Goal: Transaction & Acquisition: Purchase product/service

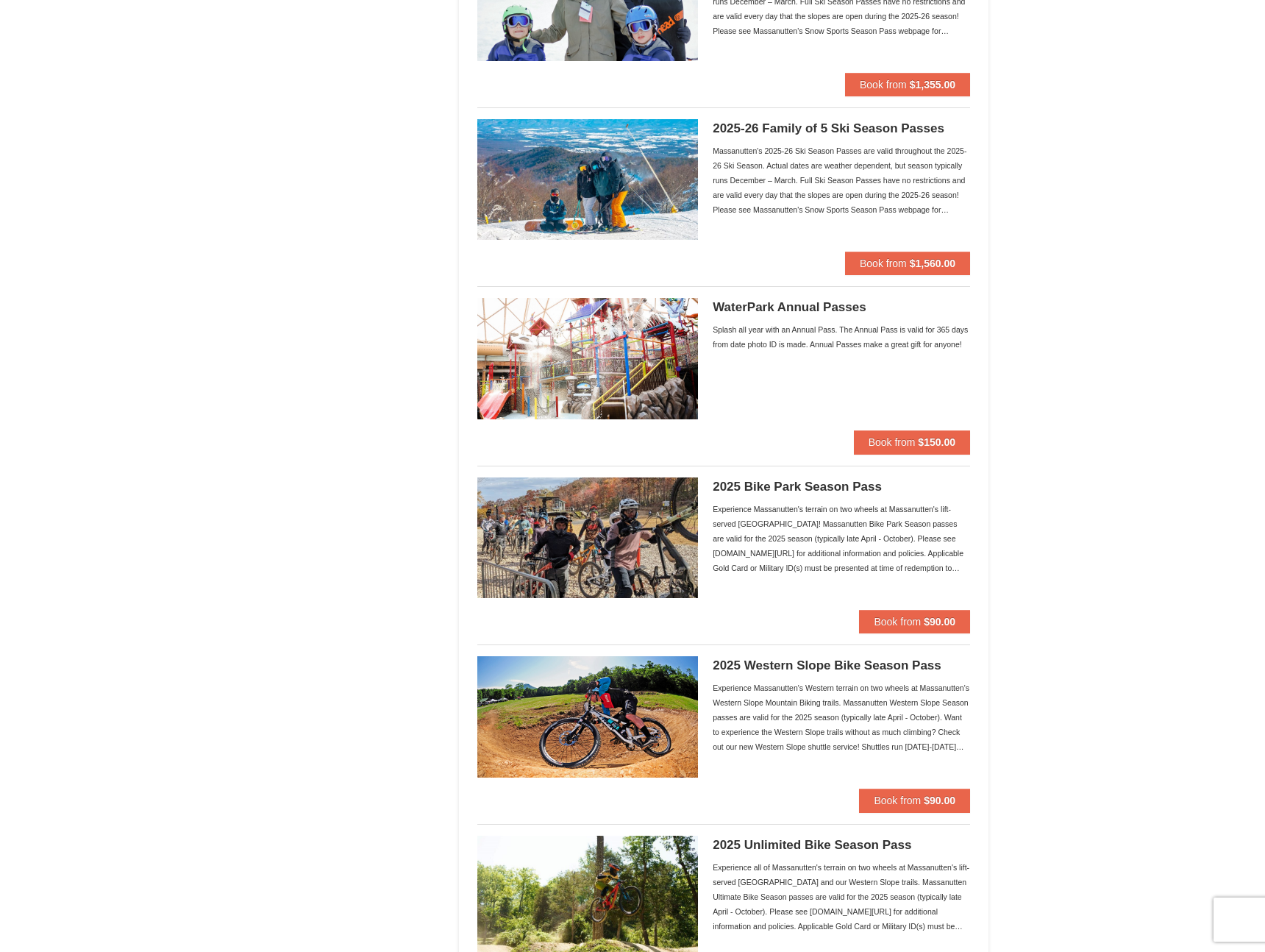
scroll to position [960, 0]
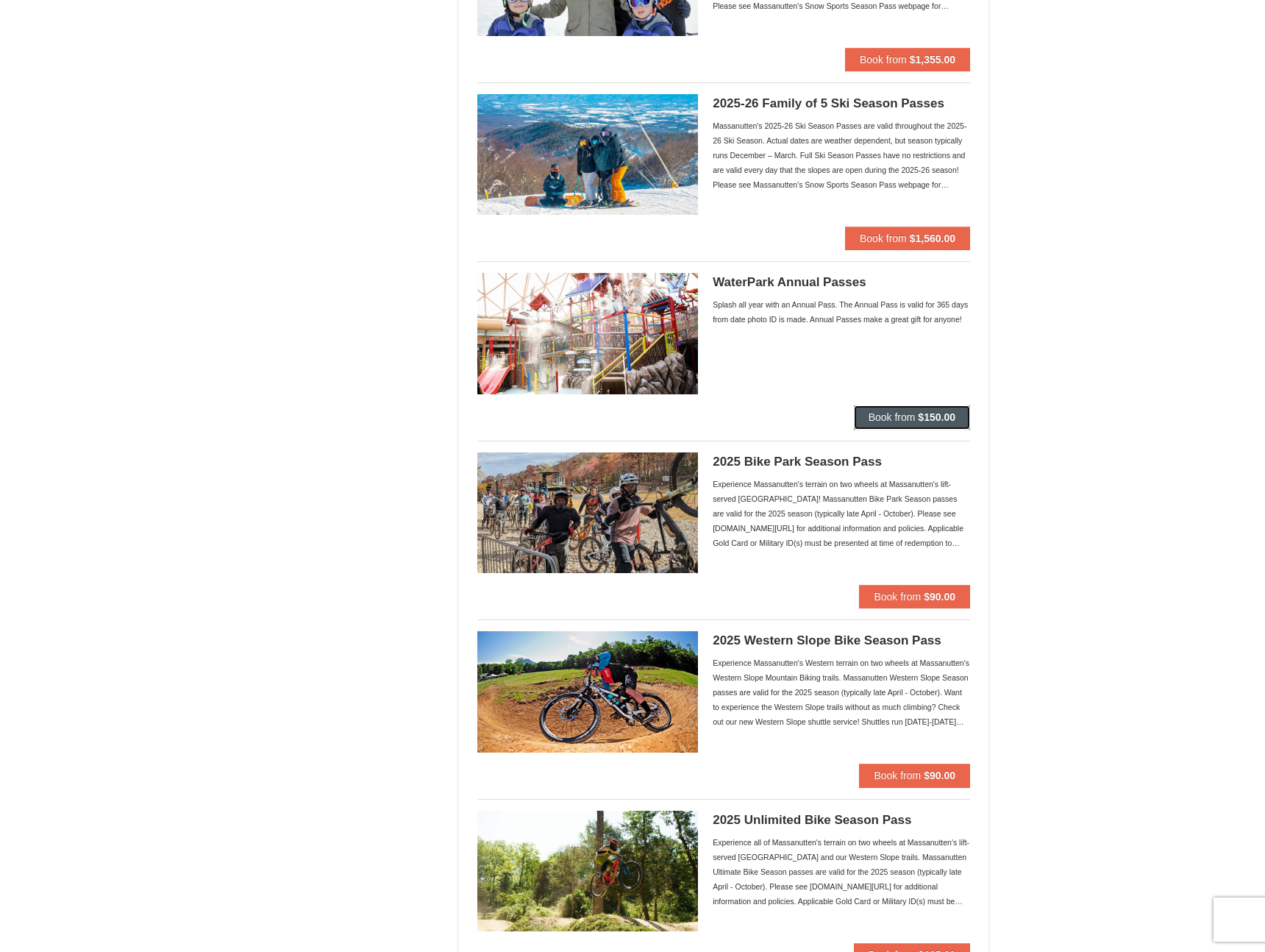
click at [939, 413] on strong "$150.00" at bounding box center [936, 416] width 37 height 12
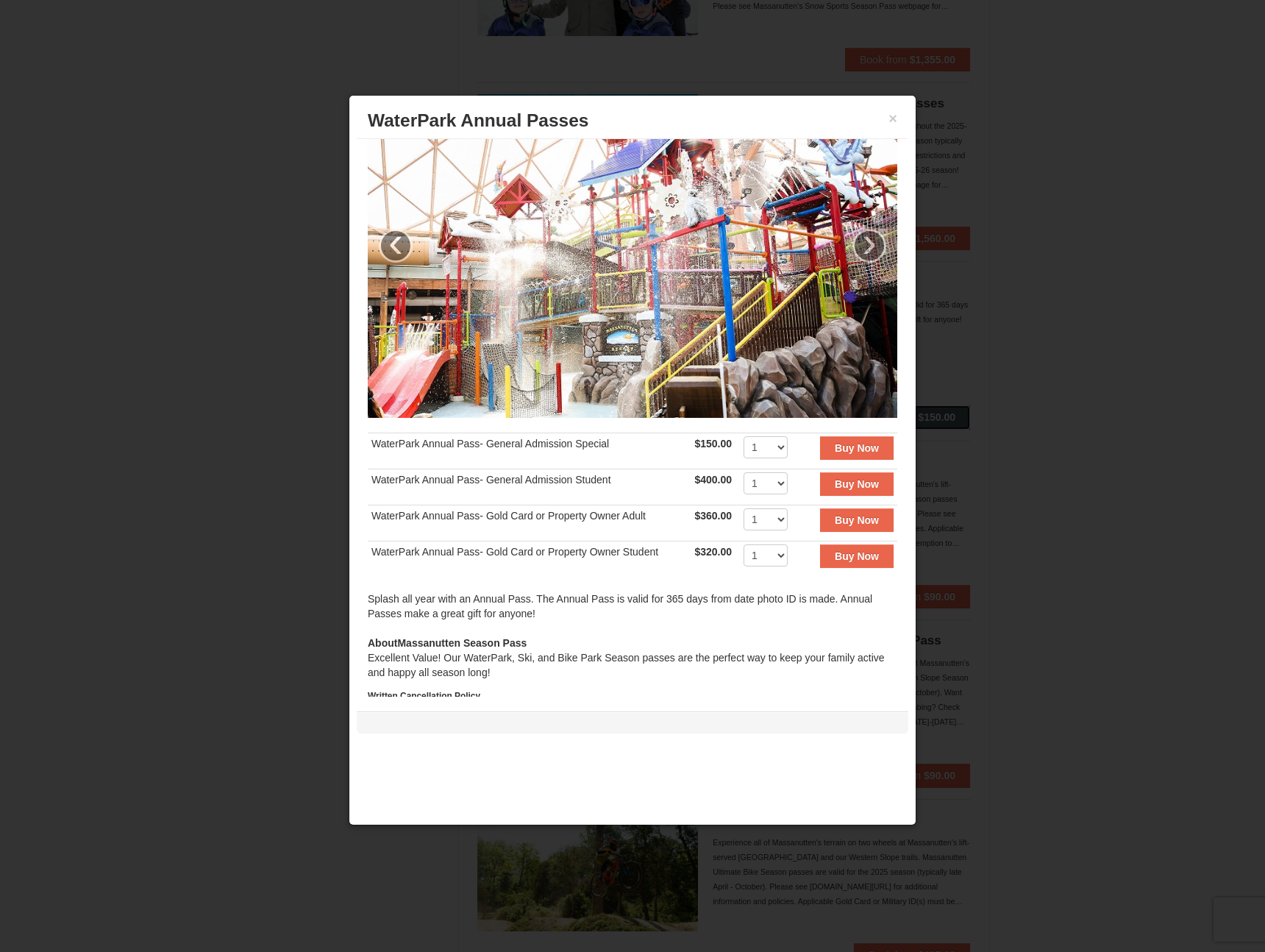
scroll to position [0, 0]
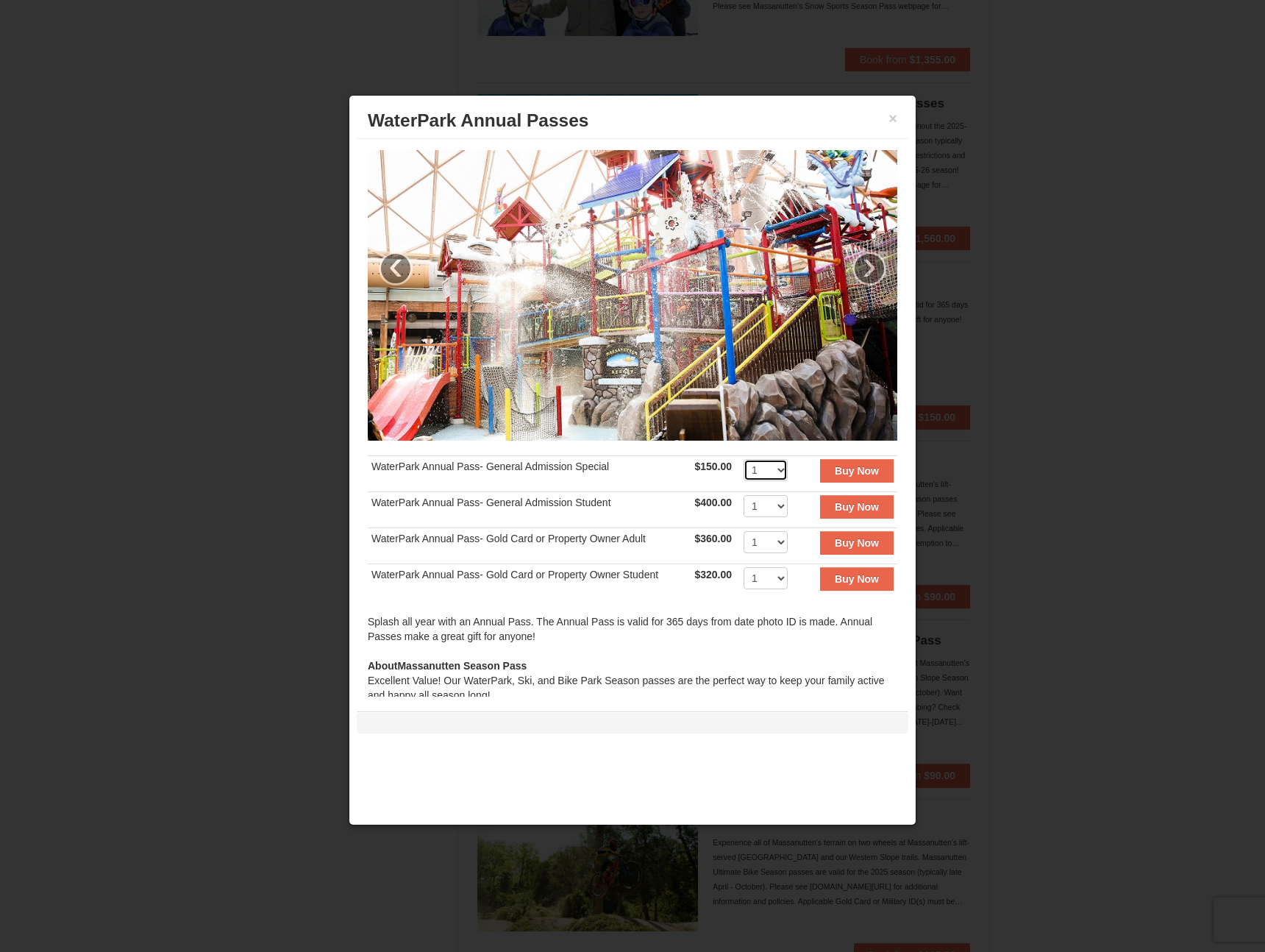
click at [764, 466] on select "1 2 3 4 5 6 7 8 9 10 11 12 13 14 15 16 17 18 19 20 21 22 23 24 25 26 27 28 29 3…" at bounding box center [765, 470] width 44 height 22
select select "4"
click at [743, 459] on select "1 2 3 4 5 6 7 8 9 10 11 12 13 14 15 16 17 18 19 20 21 22 23 24 25 26 27 28 29 3…" at bounding box center [765, 470] width 44 height 22
click at [800, 479] on td "Buy Now" at bounding box center [846, 473] width 101 height 36
click at [850, 471] on strong "Buy Now" at bounding box center [857, 471] width 44 height 12
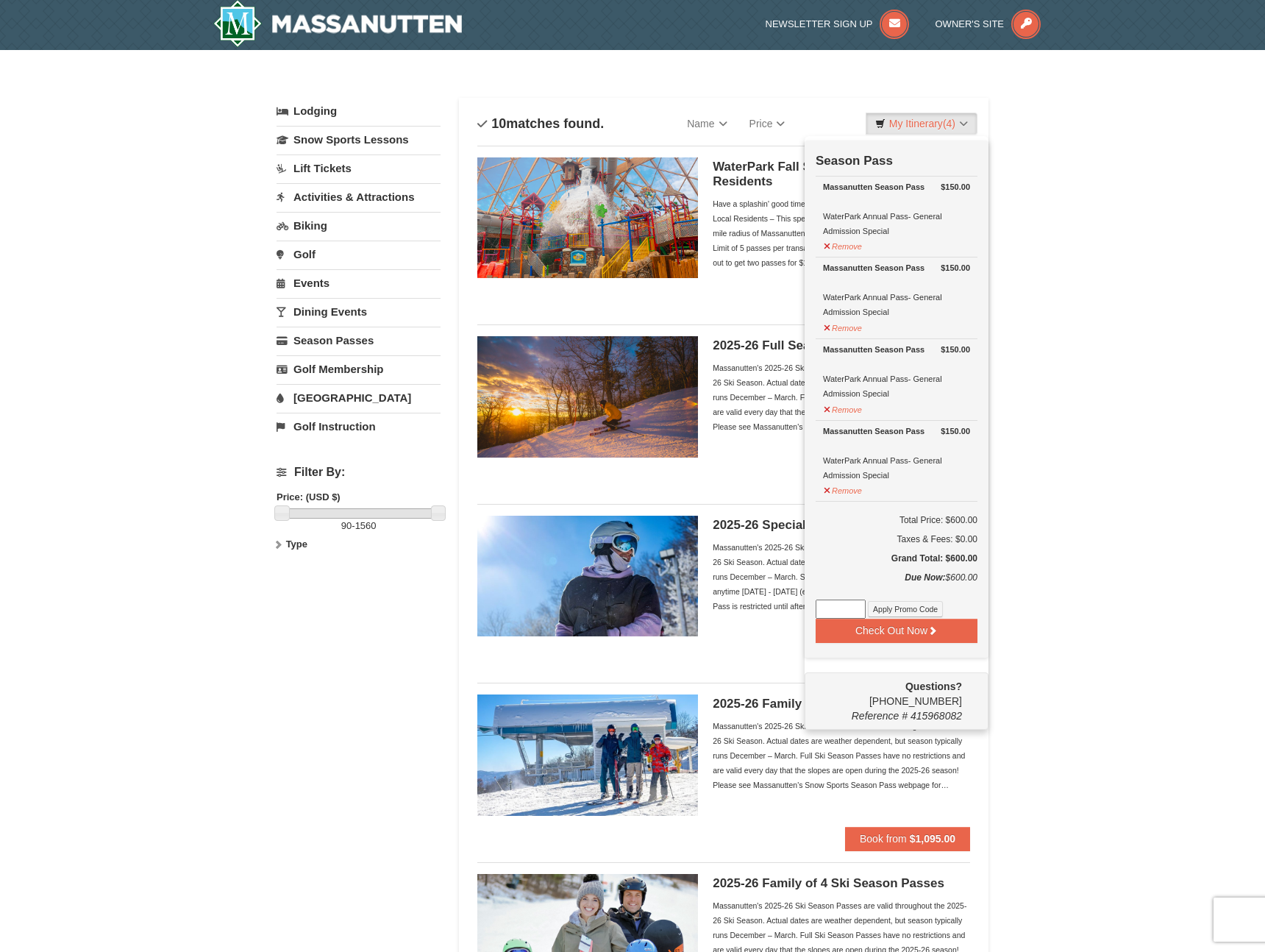
scroll to position [5, 0]
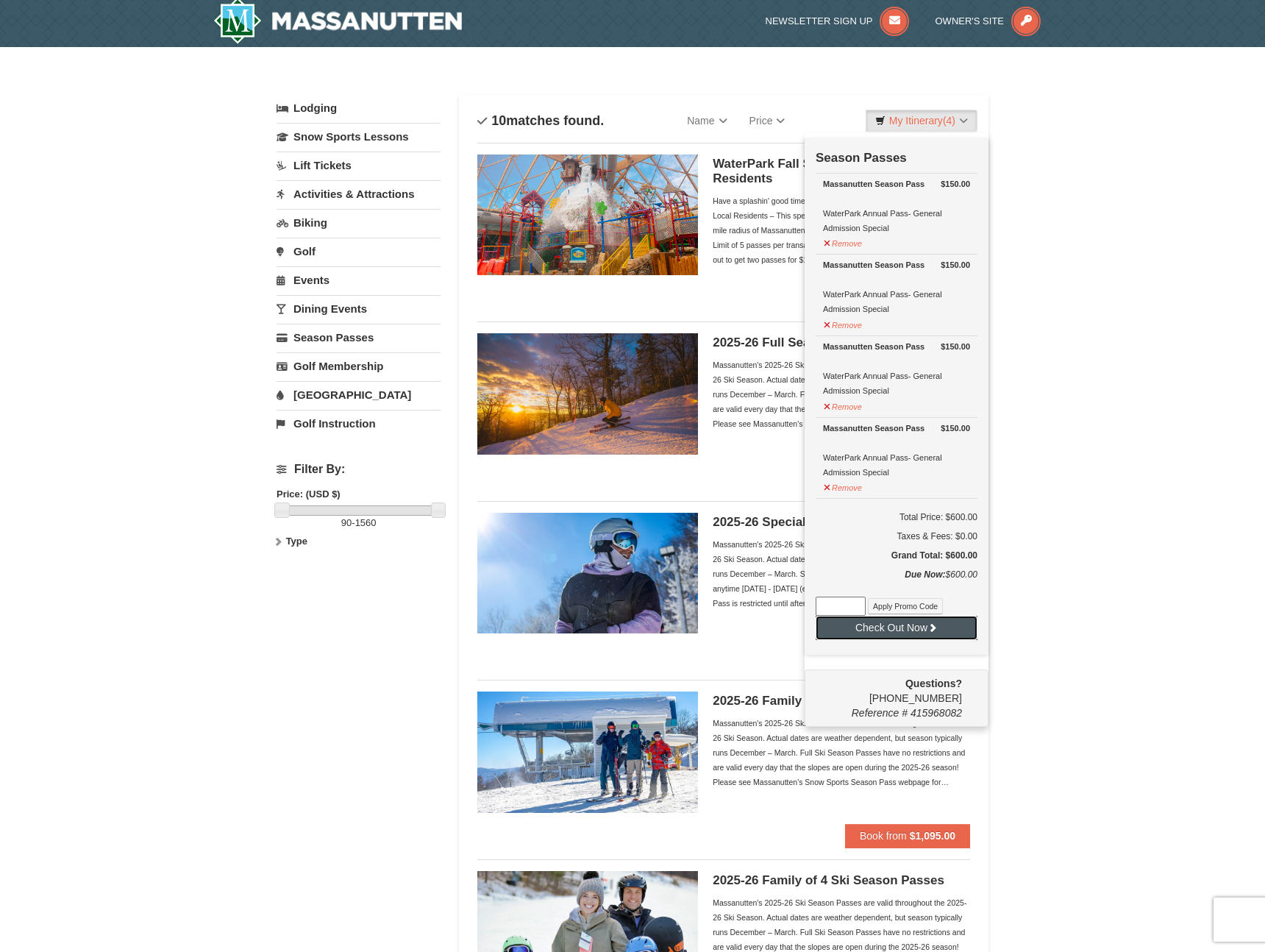
click at [921, 627] on button "Check Out Now" at bounding box center [896, 627] width 162 height 23
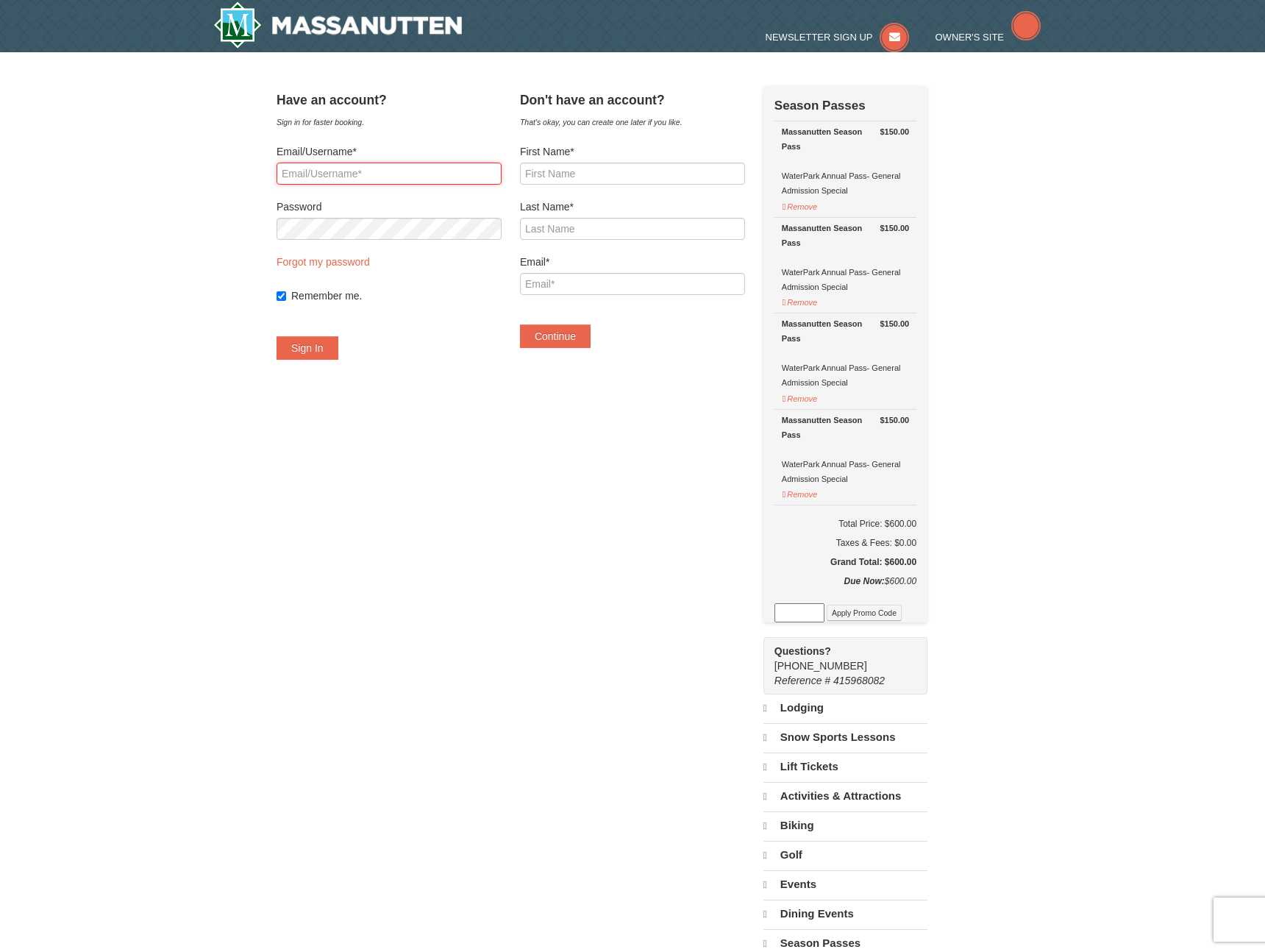
type input "[PERSON_NAME][EMAIL_ADDRESS][PERSON_NAME][DOMAIN_NAME]"
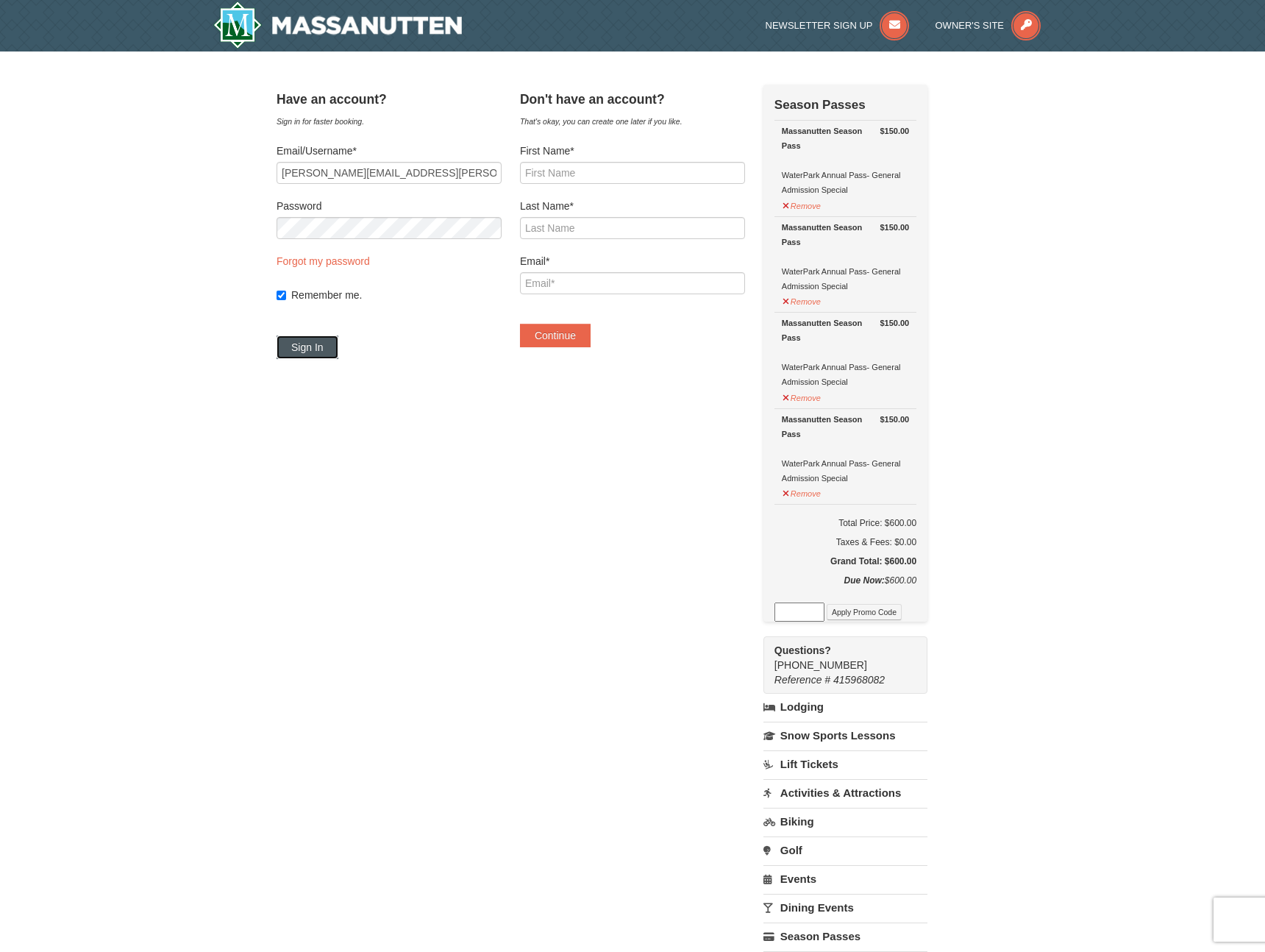
click at [319, 356] on button "Sign In" at bounding box center [308, 347] width 62 height 23
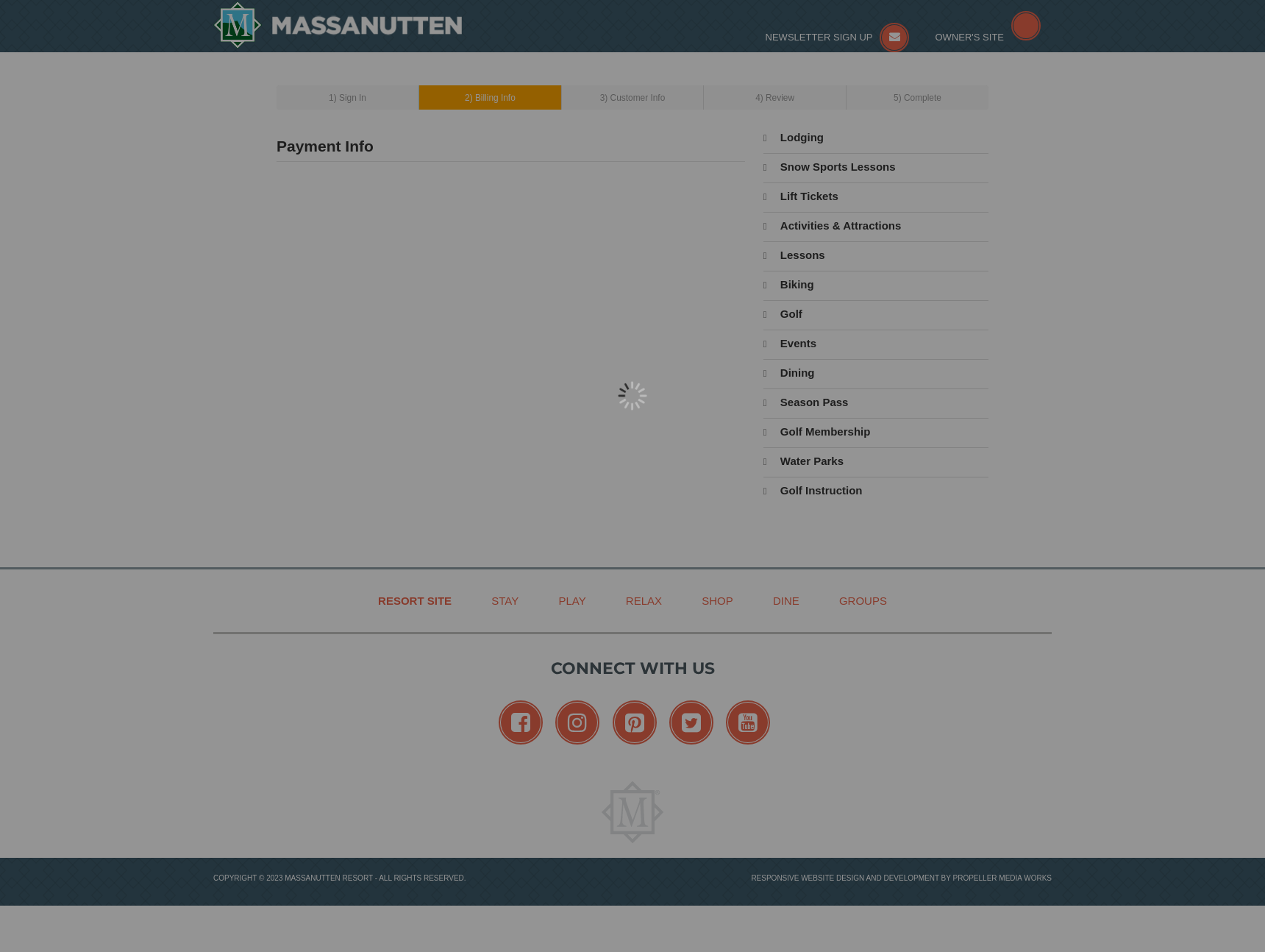
select select "9"
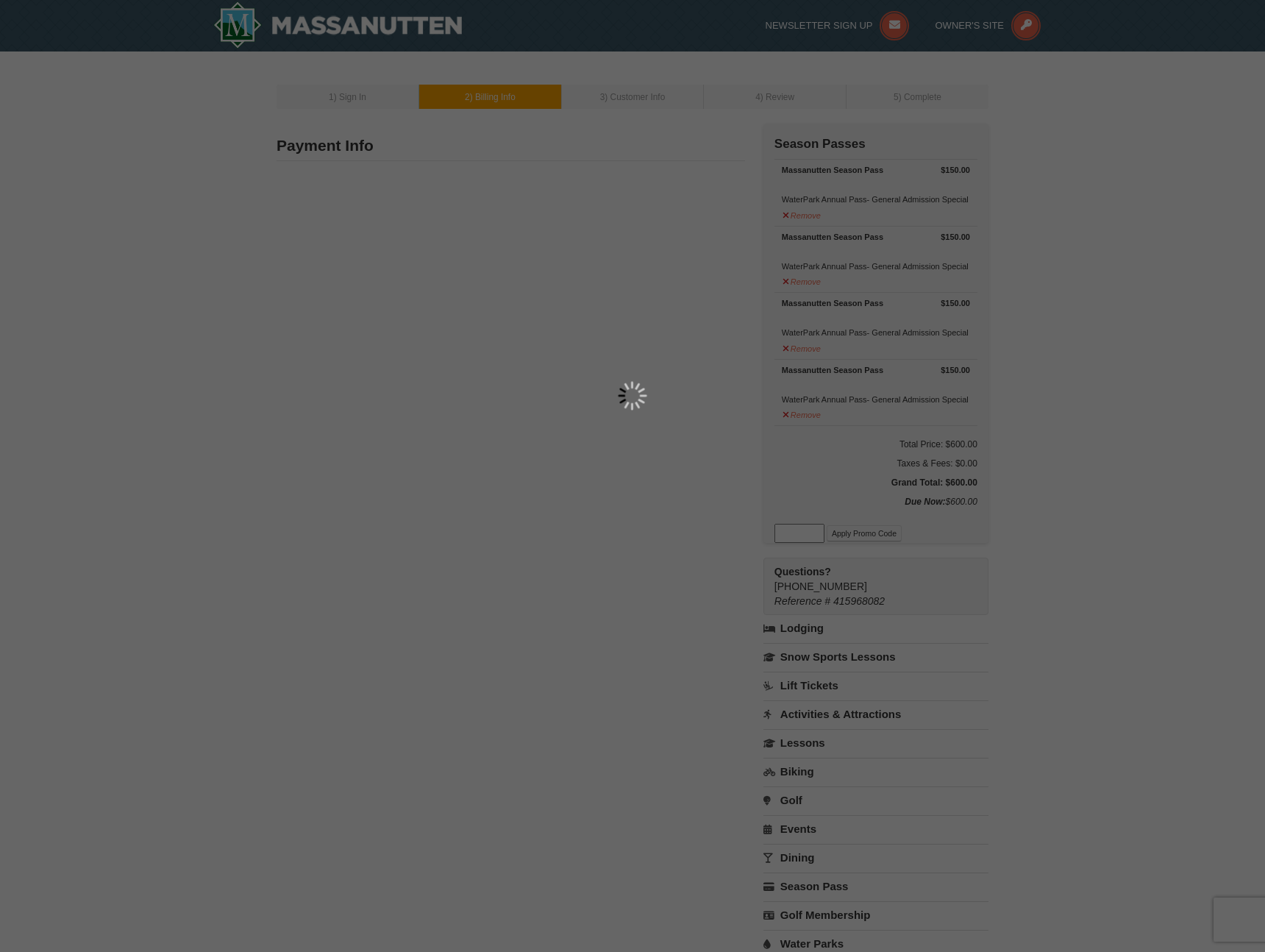
type input "1464 hillside avenue"
type input "Harrisonburg"
type input "22801"
type input "540"
type input "908"
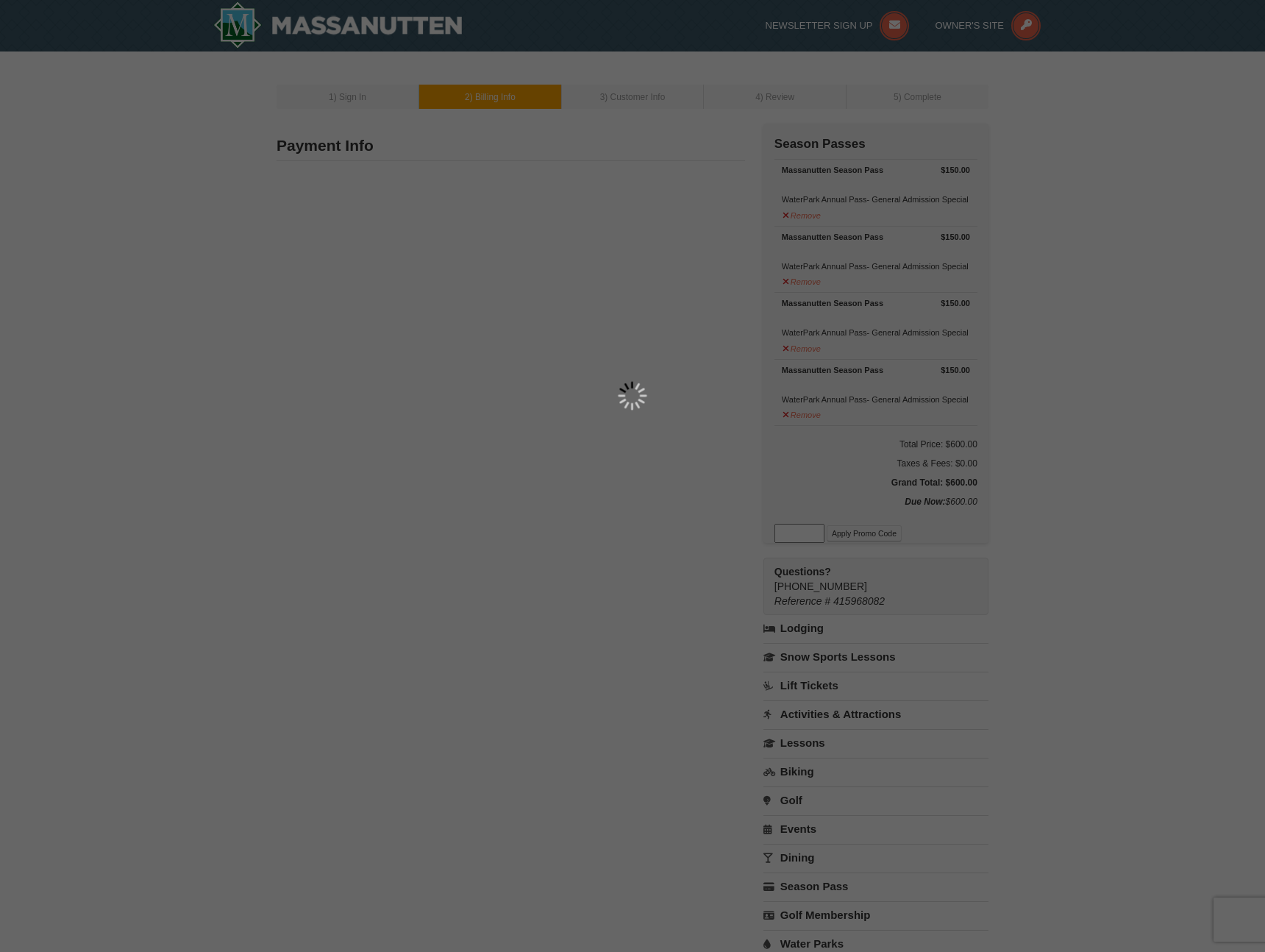
type input "6060"
type input "David.rohrer@gmail.com"
select select "VA"
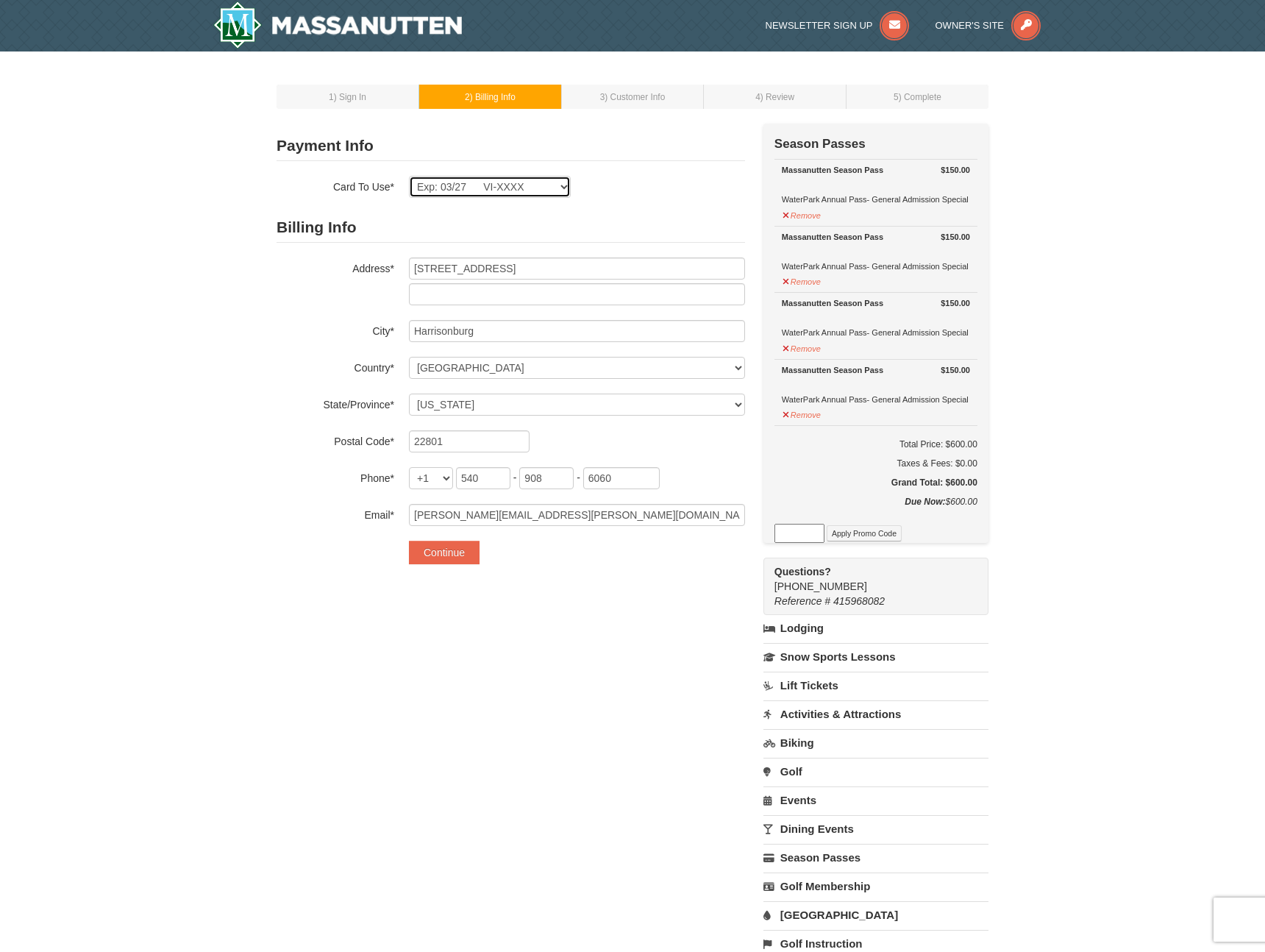
click at [551, 184] on select "Exp: 03/27 VI-XXXX New Card" at bounding box center [489, 187] width 162 height 22
click at [408, 176] on select "Exp: 03/27 VI-XXXX New Card" at bounding box center [489, 187] width 162 height 22
click at [459, 549] on button "Continue" at bounding box center [443, 552] width 71 height 23
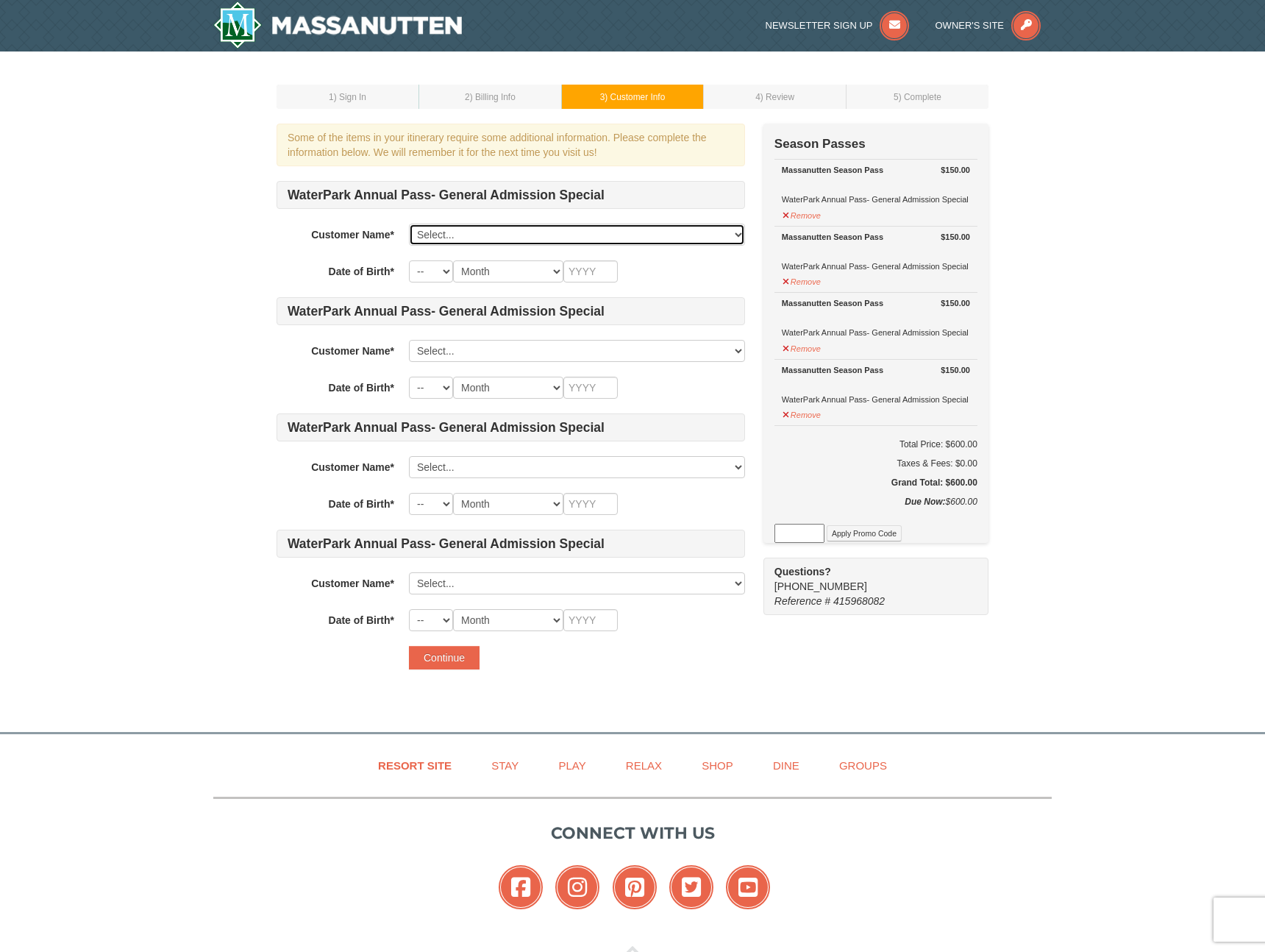
click at [520, 229] on select "Select... David Rohrer Add New..." at bounding box center [577, 234] width 336 height 22
select select "27457843"
click at [408, 223] on select "Select... David Rohrer Add New..." at bounding box center [577, 234] width 336 height 22
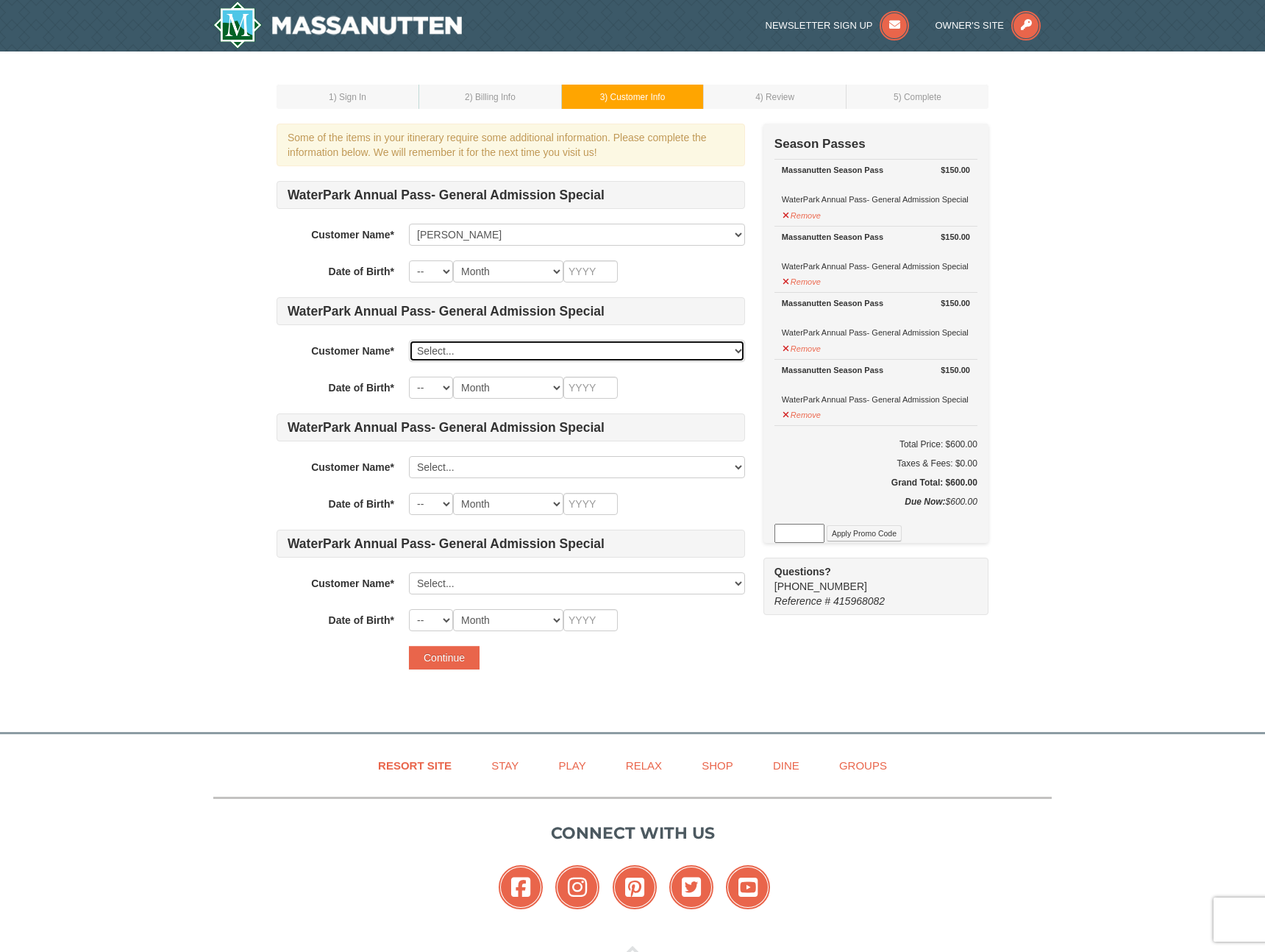
click at [499, 340] on select "Select... David Rohrer Add New..." at bounding box center [577, 350] width 336 height 22
click select "Select... David Rohrer Add New..." at bounding box center [577, 350] width 336 height 22
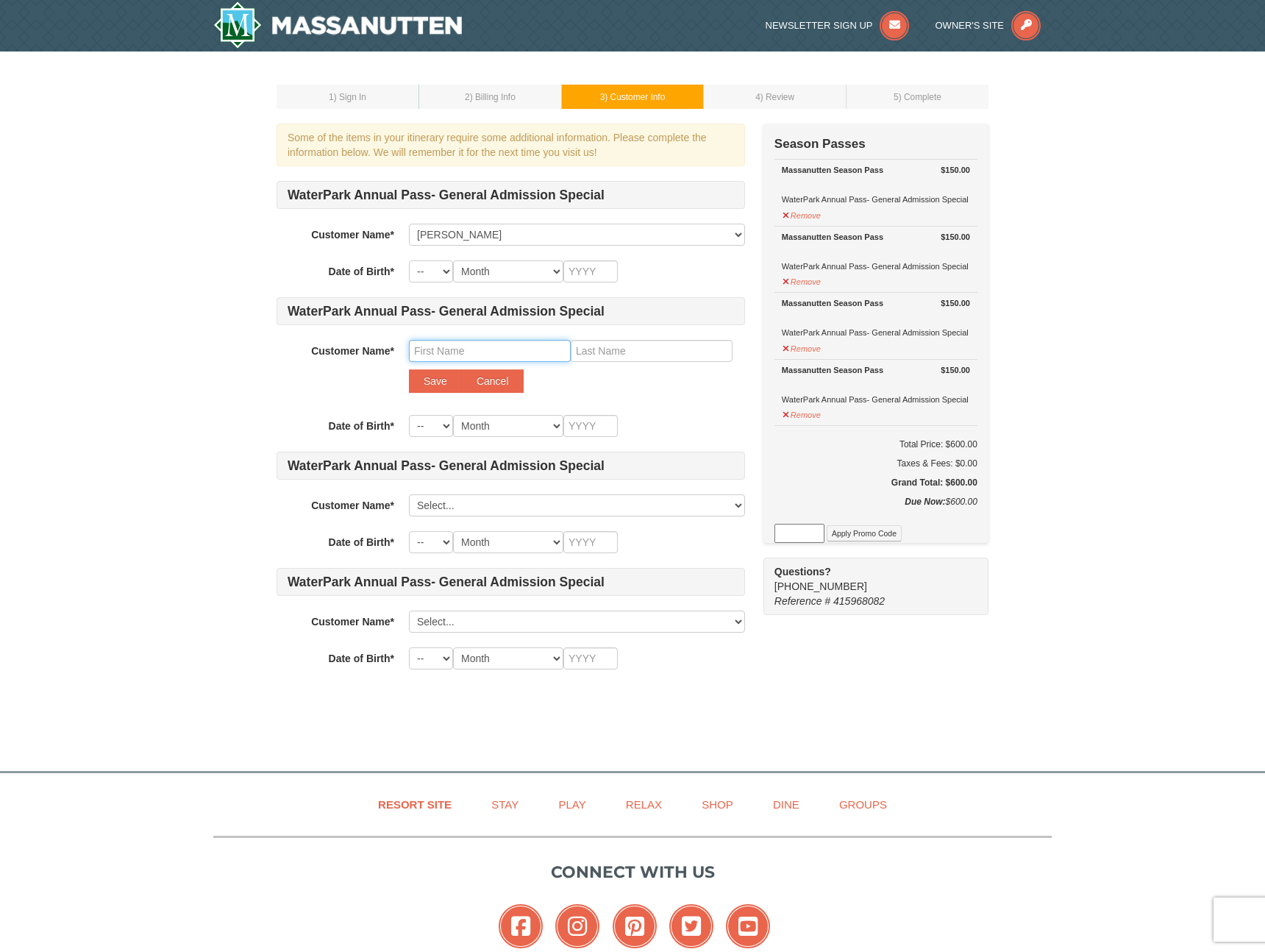
click at [482, 350] on input "text" at bounding box center [489, 350] width 162 height 22
type input "Crystal"
type input "Rohrer"
click at [422, 271] on select "-- 01 02 03 04 05 06 07 08 09 10 11 12 13 14 15 16 17 18 19 20 21 22 23 24 25 2…" at bounding box center [430, 271] width 44 height 22
select select "17"
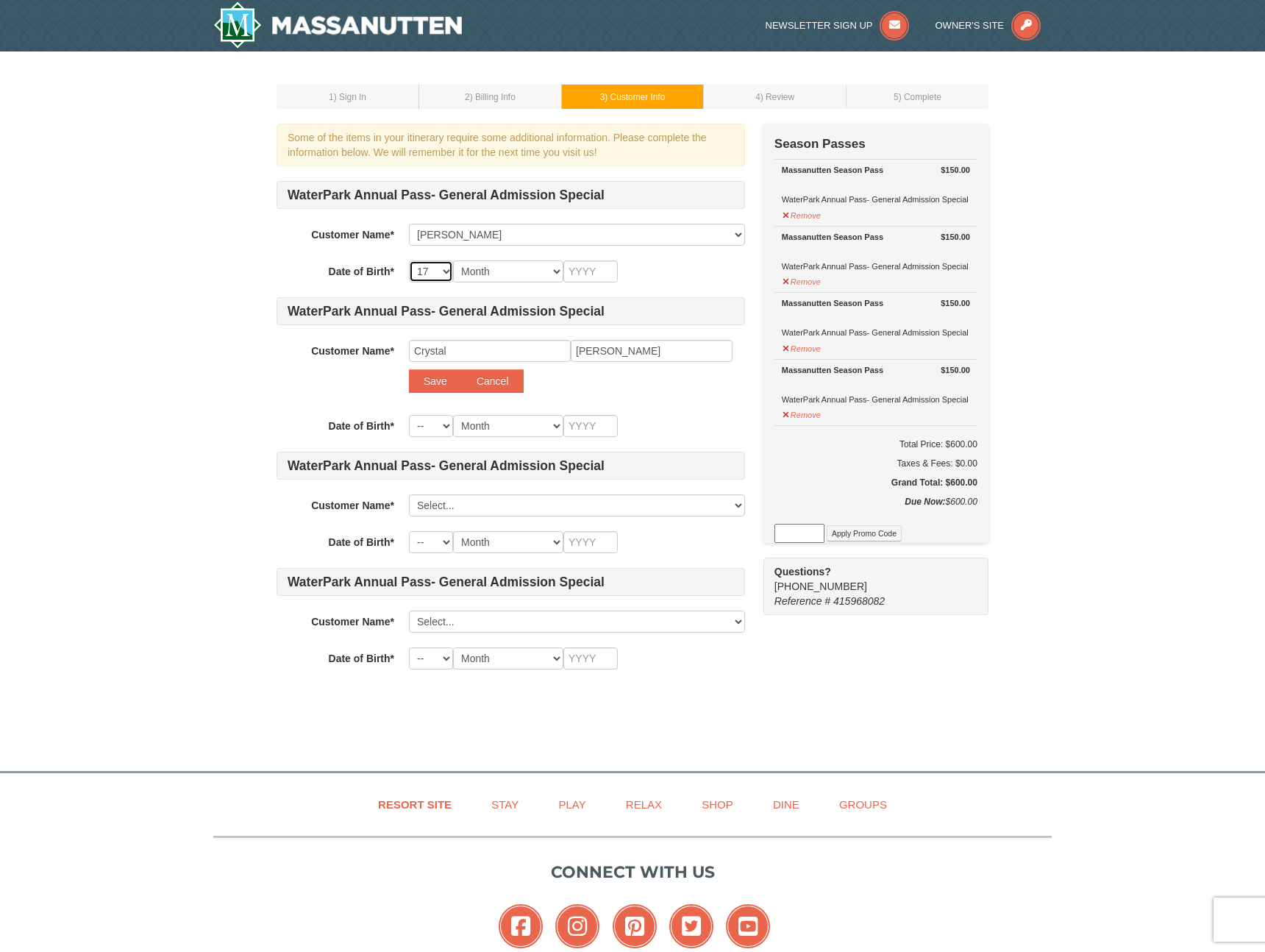
click at [408, 260] on select "-- 01 02 03 04 05 06 07 08 09 10 11 12 13 14 15 16 17 18 19 20 21 22 23 24 25 2…" at bounding box center [430, 271] width 44 height 22
click at [499, 269] on select "Month January February March April May June July August September October Novem…" at bounding box center [508, 271] width 110 height 22
select select "02"
click at [453, 260] on select "Month January February March April May June July August September October Novem…" at bounding box center [508, 271] width 110 height 22
click at [584, 266] on input "text" at bounding box center [591, 271] width 54 height 22
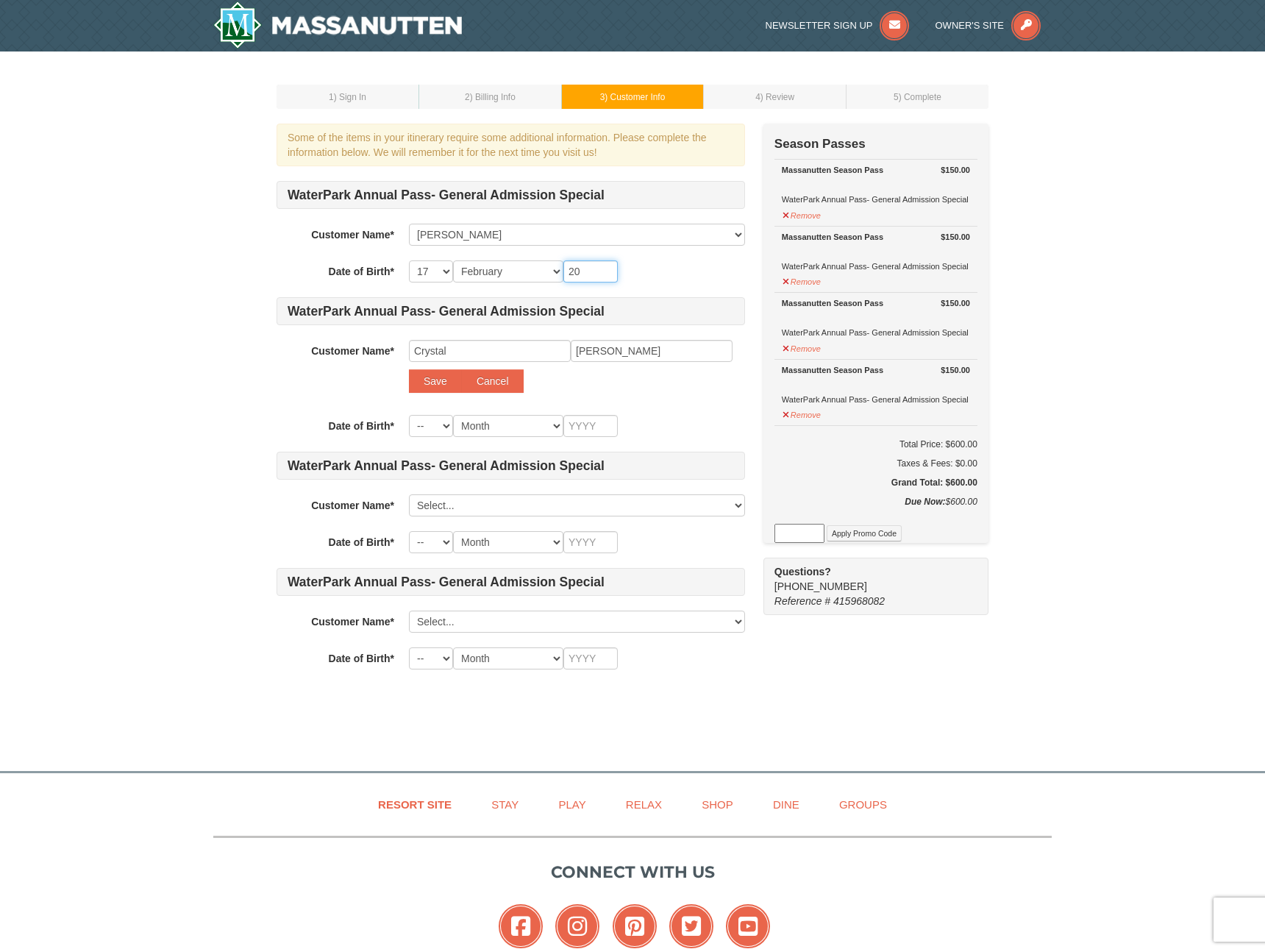
type input "2"
type input "1983"
drag, startPoint x: 343, startPoint y: 378, endPoint x: 364, endPoint y: 380, distance: 21.1
click at [343, 379] on div "Customer Name* Select... David Rohrer Add New... Crystal Rohrer Save Cancel" at bounding box center [511, 370] width 468 height 60
click at [436, 420] on select "-- 01 02 03 04 05 06 07 08 09 10 11 12 13 14 15 16 17 18 19 20 21 22 23 24 25 2…" at bounding box center [430, 426] width 44 height 22
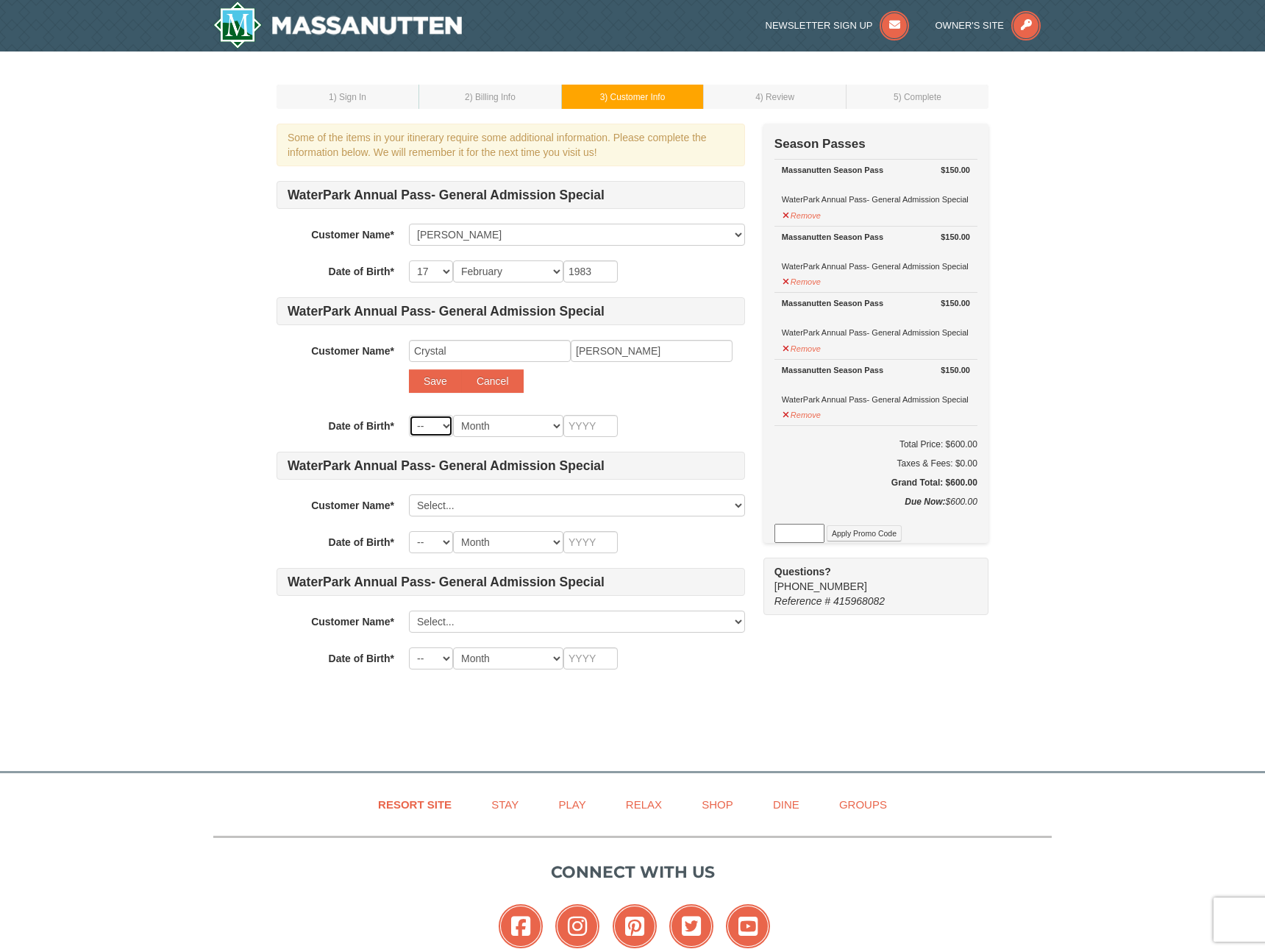
select select "07"
click at [408, 415] on select "-- 01 02 03 04 05 06 07 08 09 10 11 12 13 14 15 16 17 18 19 20 21 22 23 24 25 2…" at bounding box center [430, 426] width 44 height 22
click at [512, 422] on select "Month January February March April May June July August September October Novem…" at bounding box center [508, 426] width 110 height 22
select select "11"
click at [453, 415] on select "Month January February March April May June July August September October Novem…" at bounding box center [508, 426] width 110 height 22
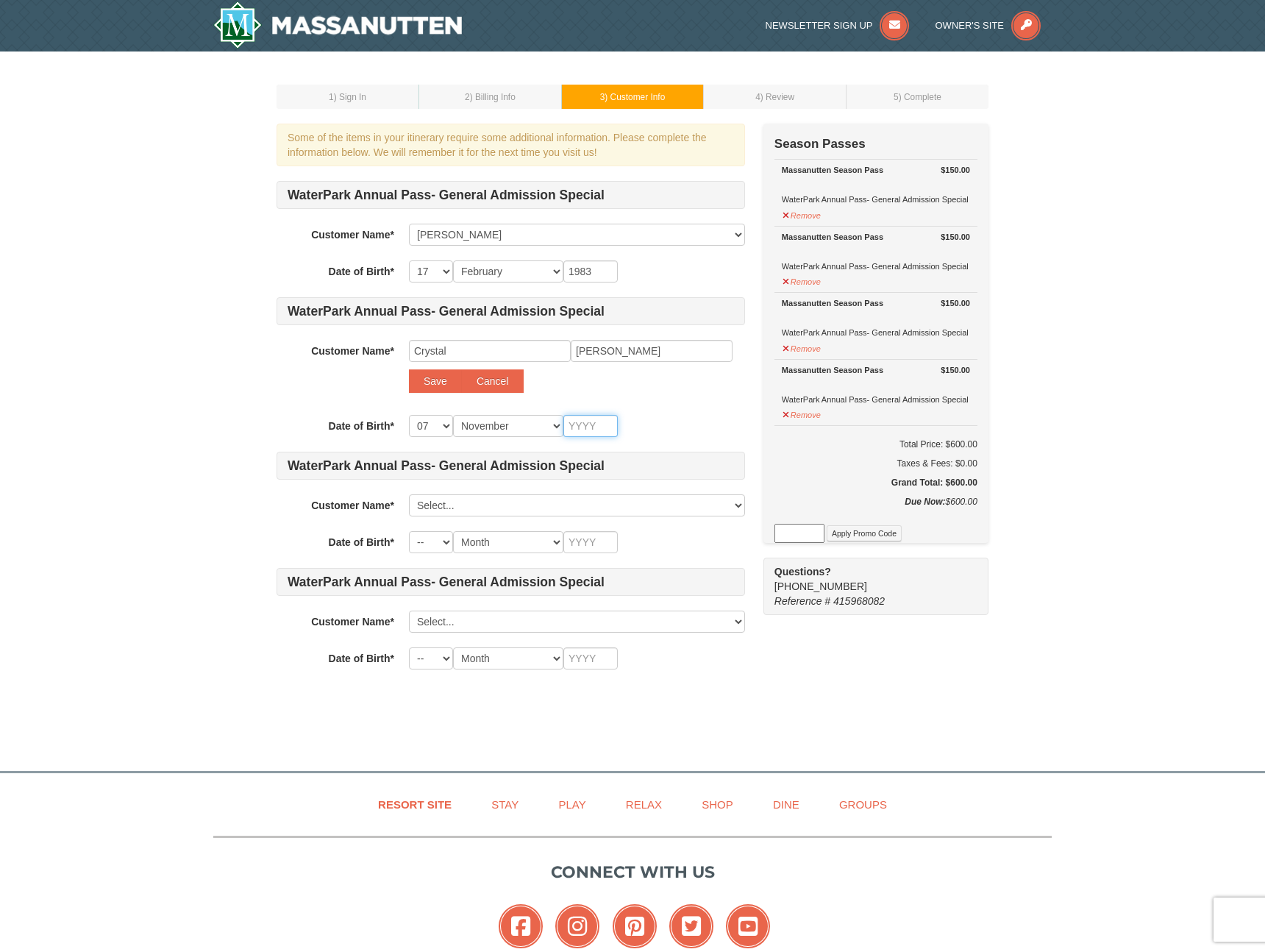
click at [591, 416] on input "text" at bounding box center [591, 426] width 54 height 22
type input "1981"
click at [655, 420] on div "-- 01 02 03 04 05 06 07 08 09 10 11 12 13 14 15 16 17 18 19 20 21 22 23 24 25 2…" at bounding box center [577, 426] width 336 height 22
click at [447, 497] on select "Select... David Rohrer Add New..." at bounding box center [577, 505] width 336 height 22
click select "Select... David Rohrer Add New..." at bounding box center [577, 505] width 336 height 22
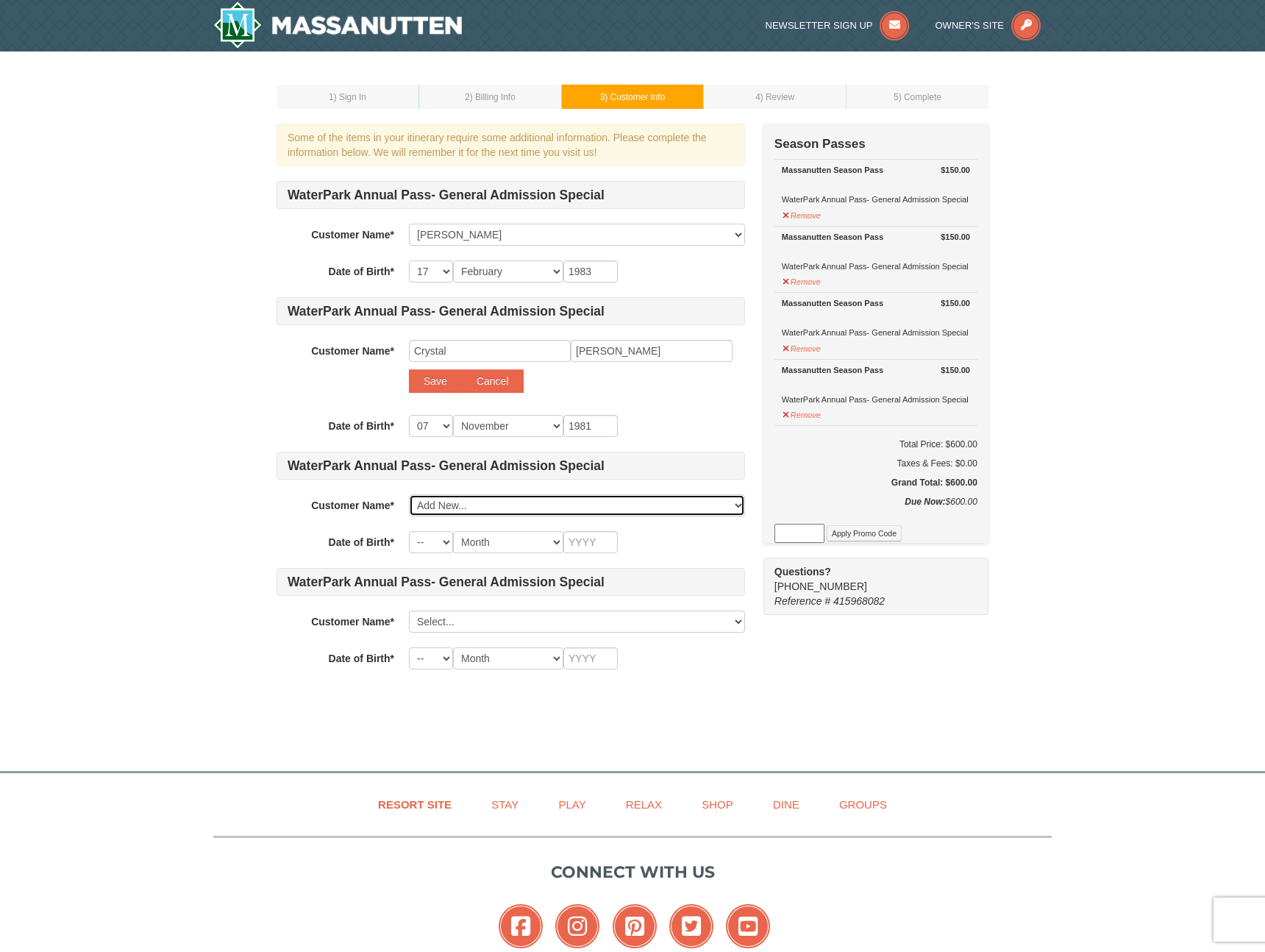
select select
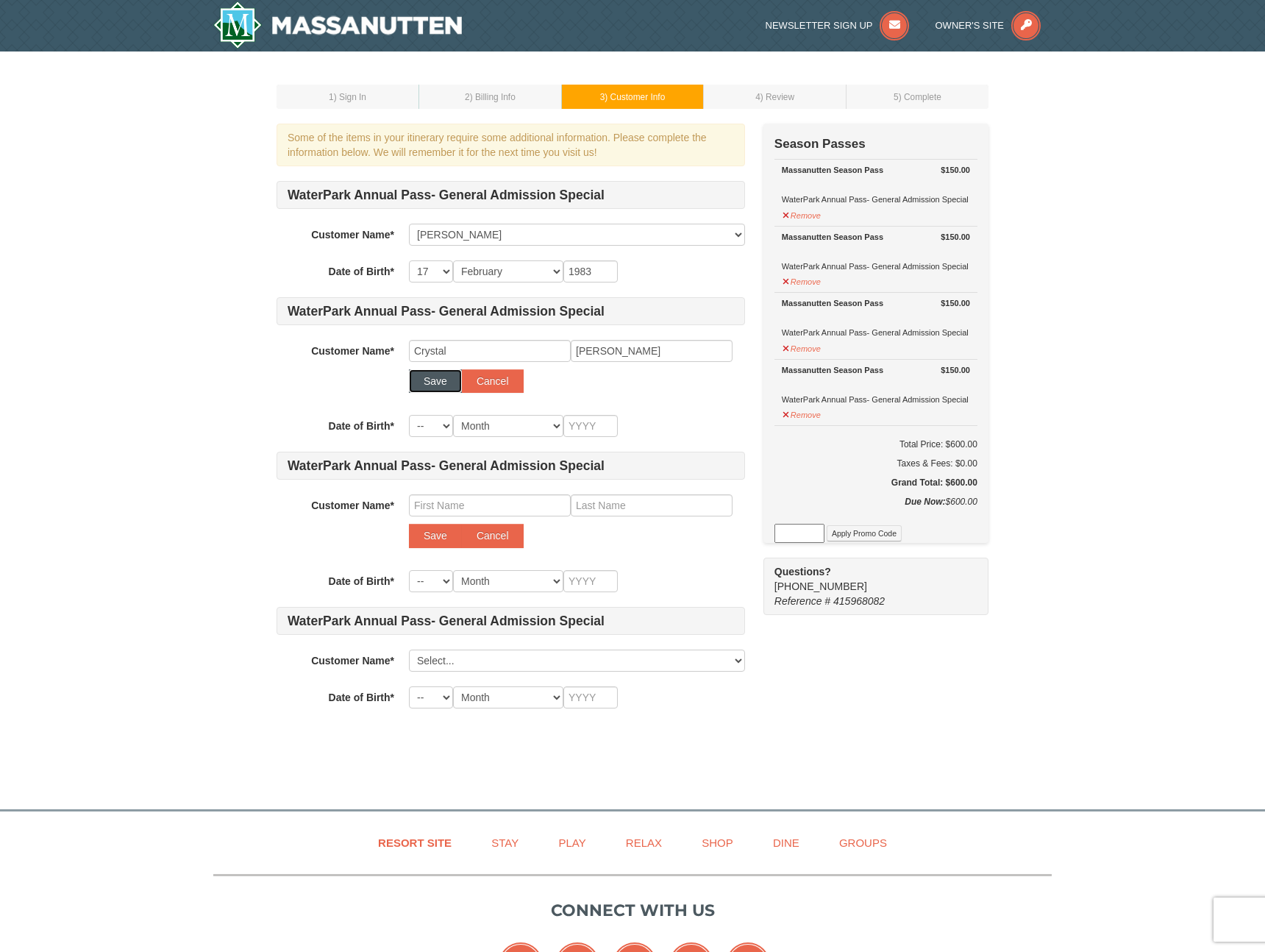
click at [440, 385] on button "Save" at bounding box center [435, 381] width 53 height 23
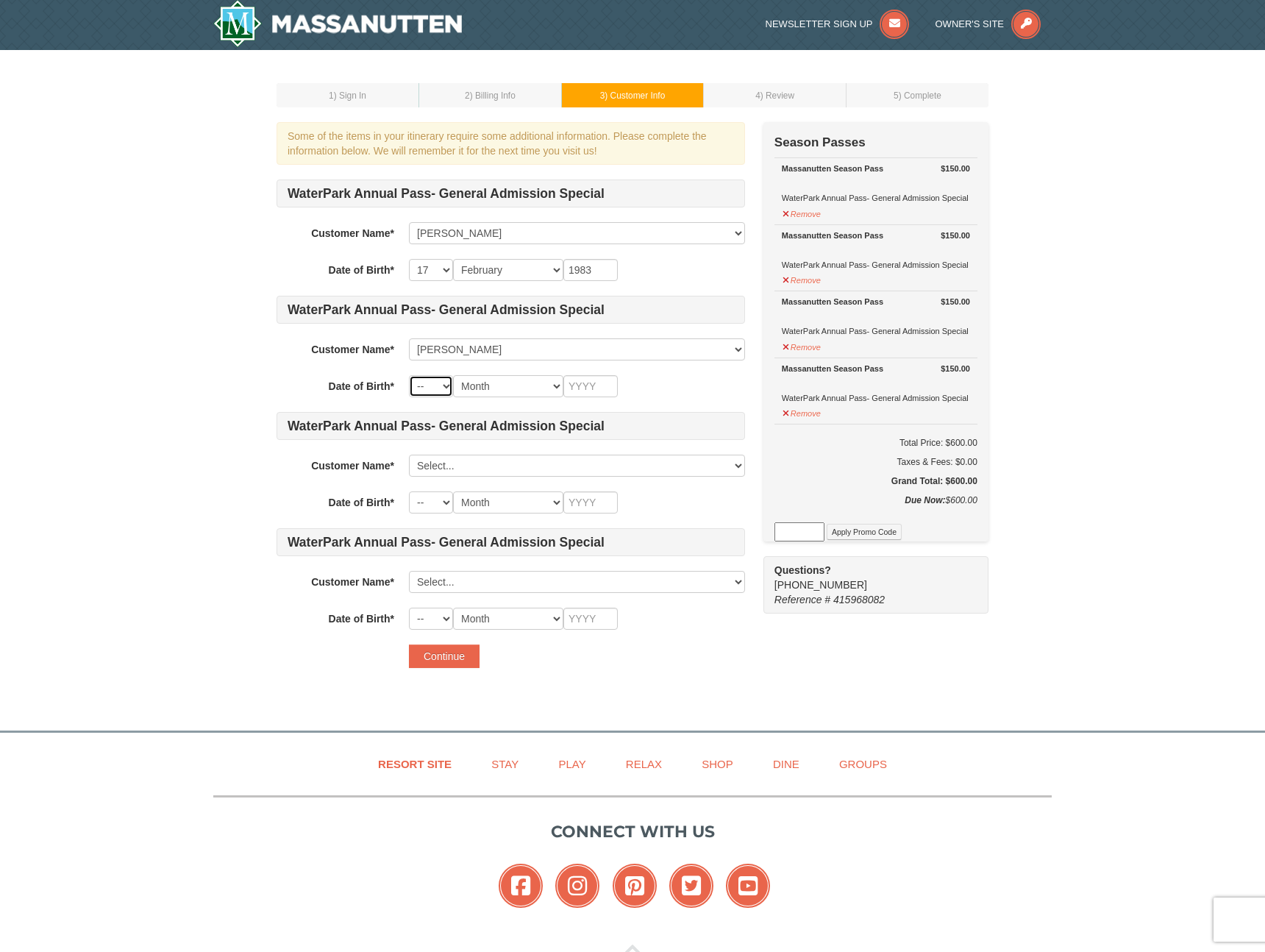
click at [440, 386] on select "-- 01 02 03 04 05 06 07 08 09 10 11 12 13 14 15 16 17 18 19 20 21 22 23 24 25 2…" at bounding box center [430, 386] width 44 height 22
select select "07"
click at [408, 375] on select "-- 01 02 03 04 05 06 07 08 09 10 11 12 13 14 15 16 17 18 19 20 21 22 23 24 25 2…" at bounding box center [430, 386] width 44 height 22
click at [550, 388] on select "Month January February March April May June July August September October Novem…" at bounding box center [508, 386] width 110 height 22
select select "11"
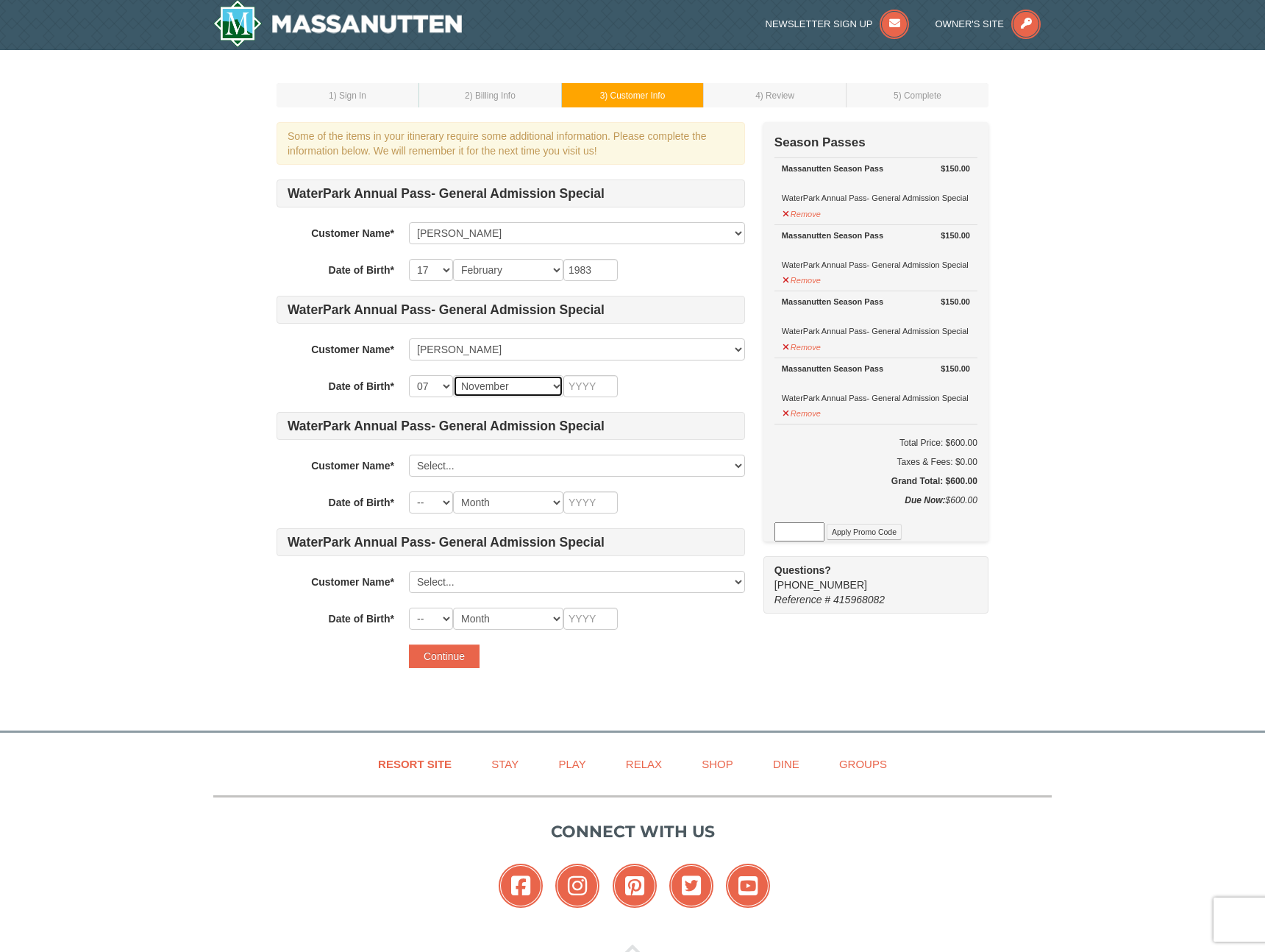
click at [453, 375] on select "Month January February March April May June July August September October Novem…" at bounding box center [508, 386] width 110 height 22
click at [608, 385] on input "text" at bounding box center [591, 386] width 54 height 22
type input "1981"
click at [656, 378] on div "-- 01 02 03 04 05 06 07 08 09 10 11 12 13 14 15 16 17 18 19 20 21 22 23 24 25 2…" at bounding box center [577, 386] width 336 height 22
click at [552, 471] on select "Select... David Rohrer Crystal Rohrer Add New..." at bounding box center [577, 465] width 336 height 22
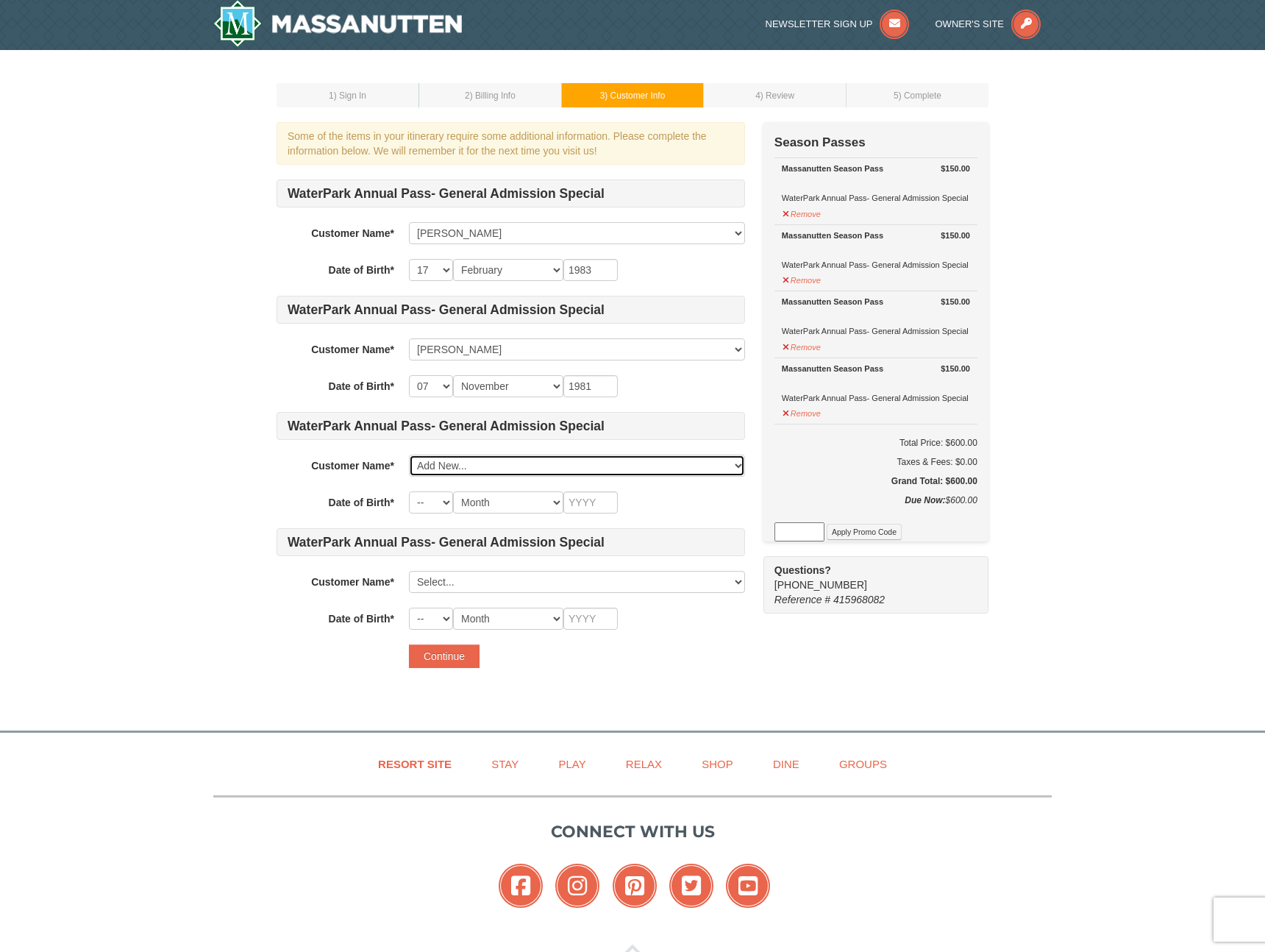
click select "Select... David Rohrer Crystal Rohrer Add New..." at bounding box center [577, 465] width 336 height 22
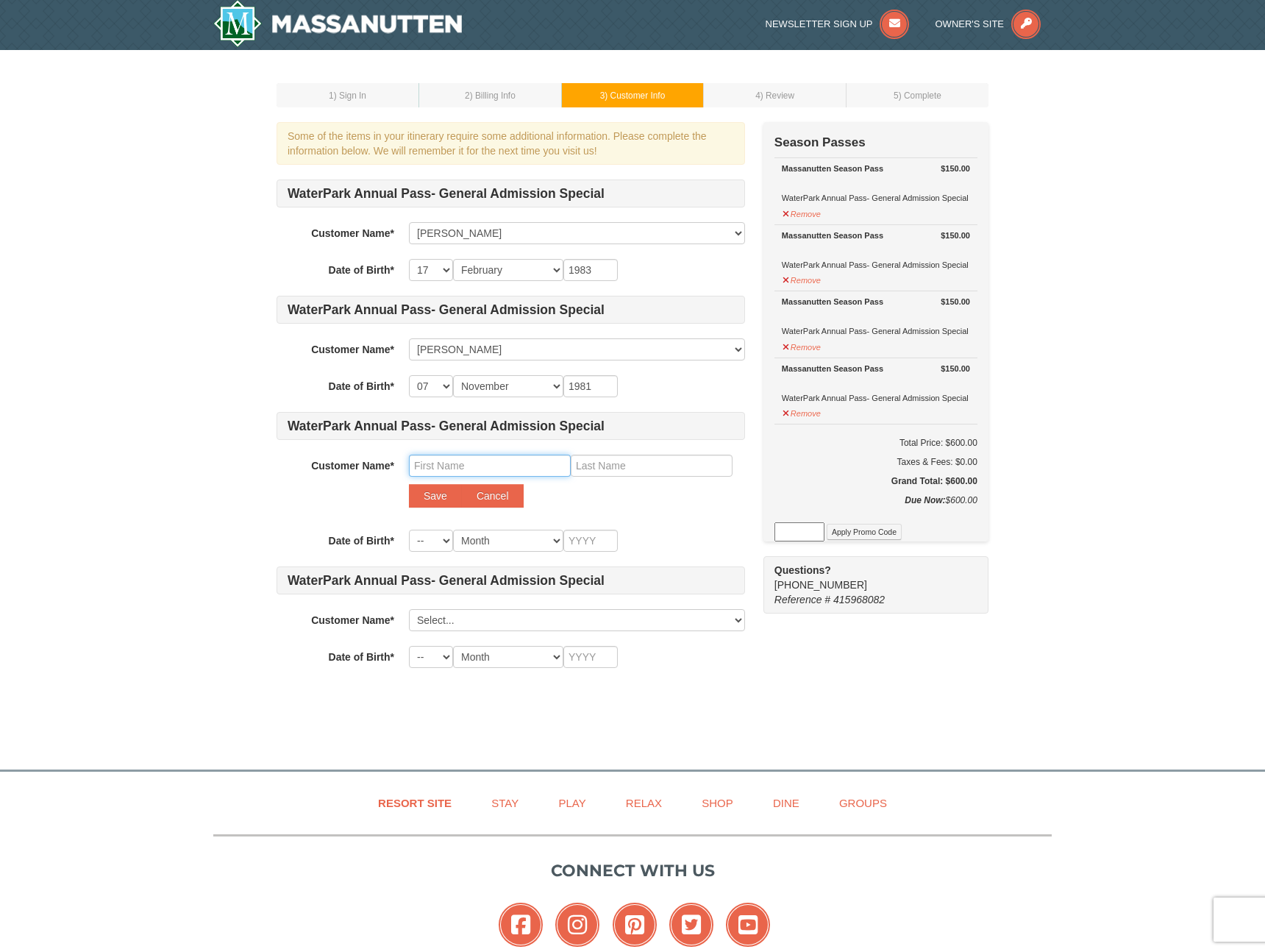
click at [470, 472] on input "text" at bounding box center [489, 465] width 162 height 22
type input "Leah"
type input "Rohrer"
click at [419, 493] on button "Save" at bounding box center [435, 495] width 53 height 23
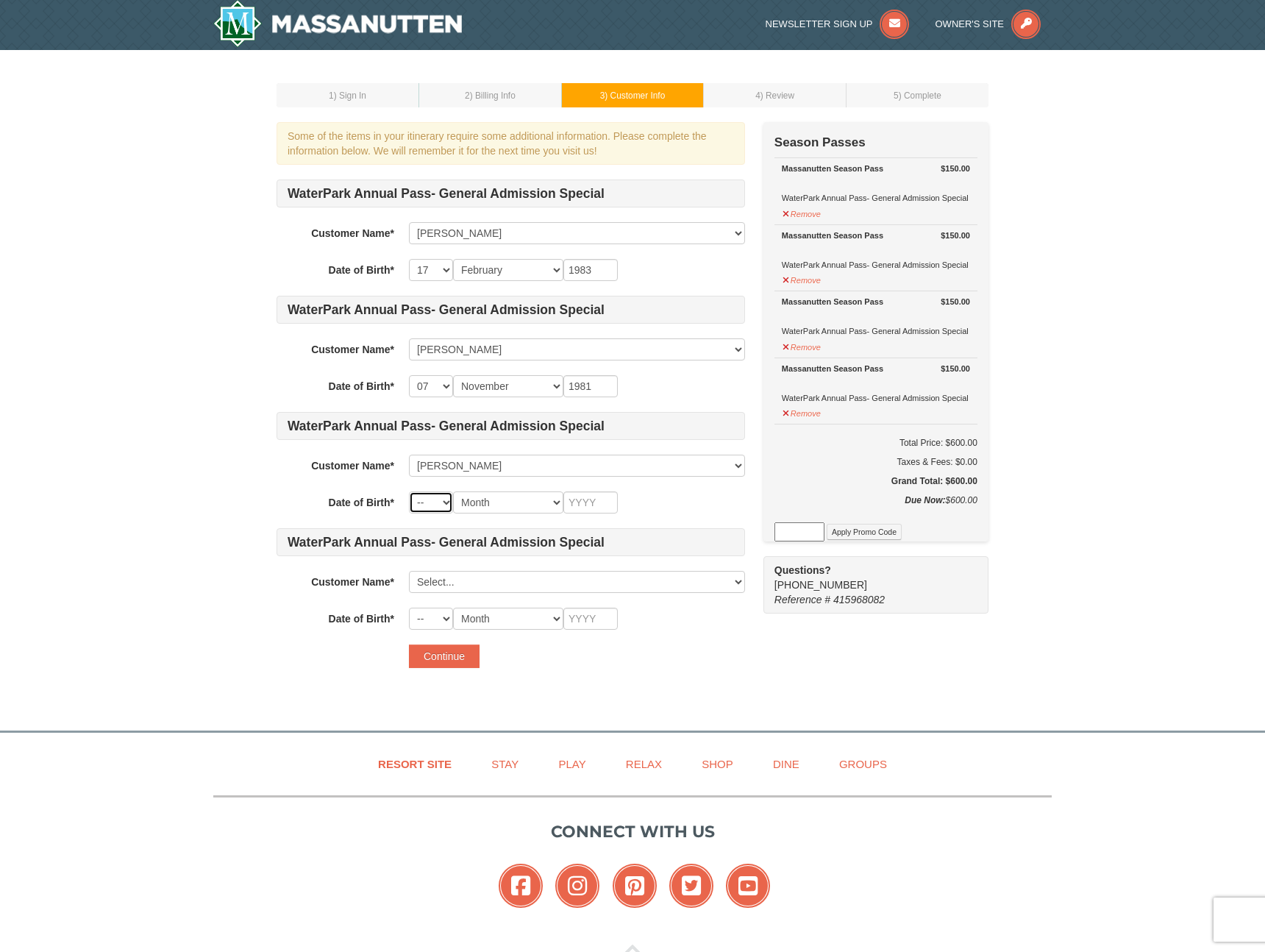
click at [430, 501] on select "-- 01 02 03 04 05 06 07 08 09 10 11 12 13 14 15 16 17 18 19 20 21 22 23 24 25 2…" at bounding box center [430, 502] width 44 height 22
select select "21"
click at [408, 492] on select "-- 01 02 03 04 05 06 07 08 09 10 11 12 13 14 15 16 17 18 19 20 21 22 23 24 25 2…" at bounding box center [430, 502] width 44 height 22
click at [491, 509] on select "Month January February March April May June July August September October Novem…" at bounding box center [508, 502] width 110 height 22
select select "01"
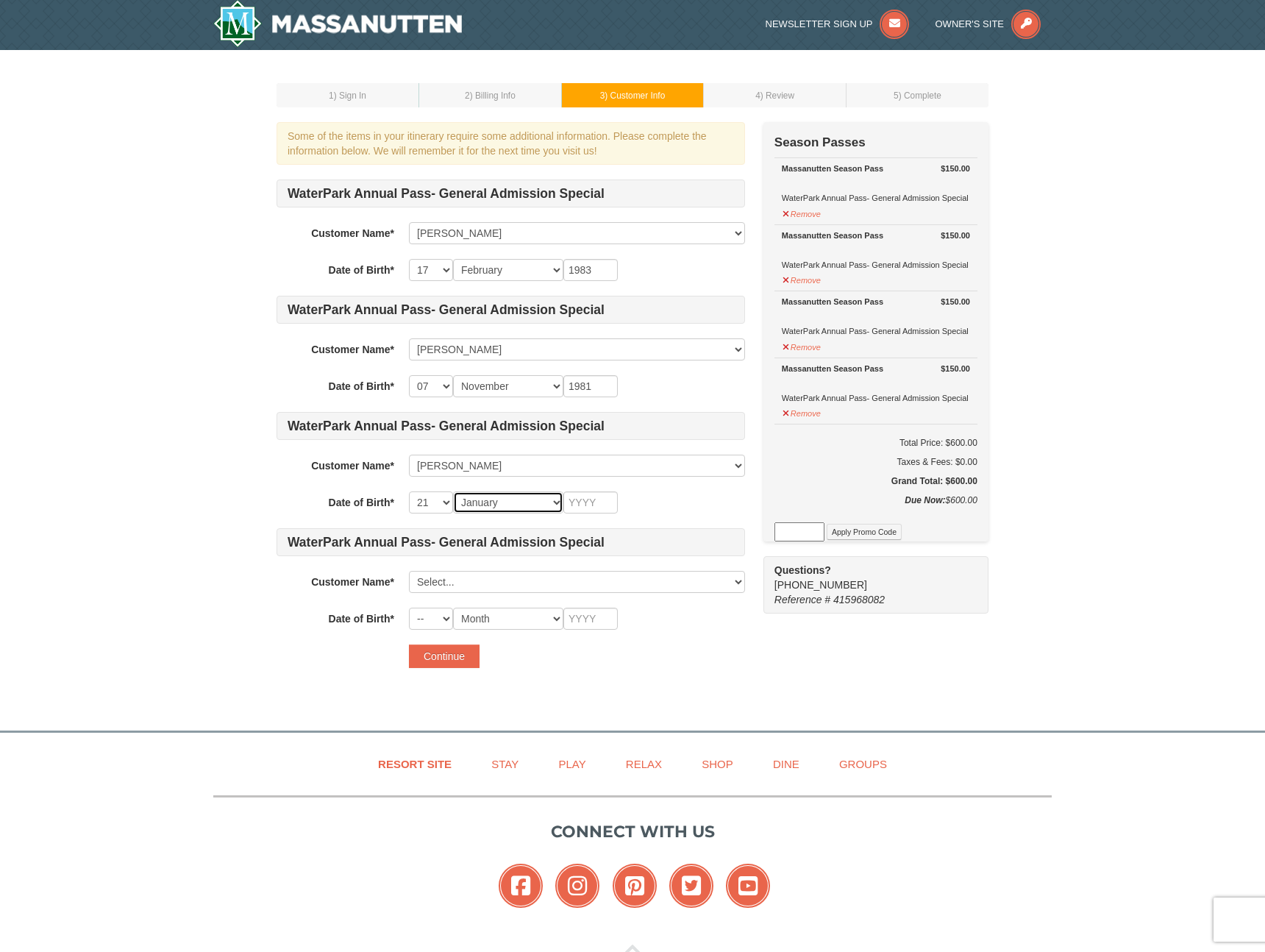
click at [453, 492] on select "Month January February March April May June July August September October Novem…" at bounding box center [508, 502] width 110 height 22
drag, startPoint x: 579, startPoint y: 505, endPoint x: 587, endPoint y: 506, distance: 8.1
click at [579, 505] on input "text" at bounding box center [591, 502] width 54 height 22
type input "2020"
click at [489, 573] on select "Select... David Rohrer Crystal Rohrer Leah Rohrer Add New..." at bounding box center [577, 581] width 336 height 22
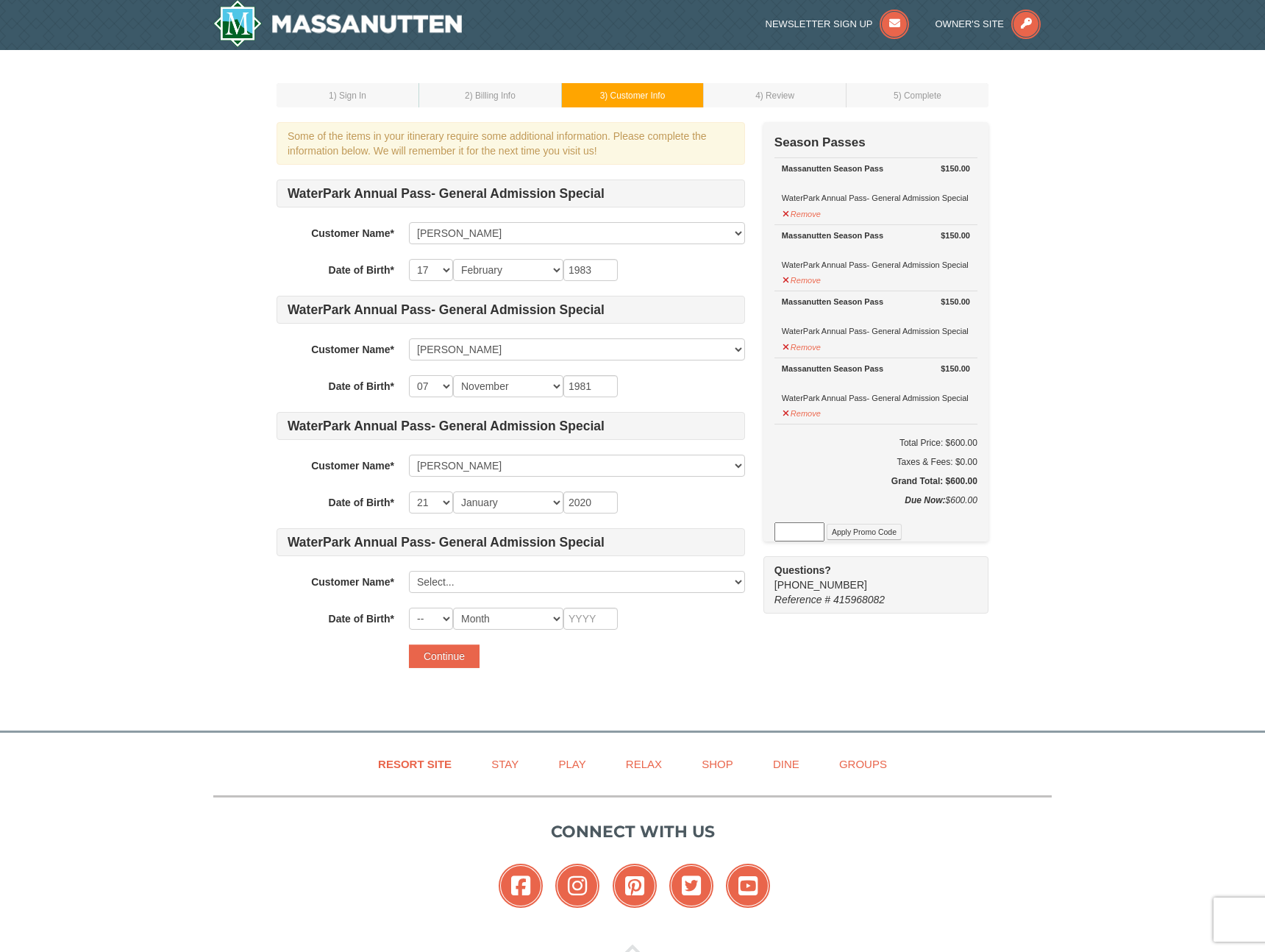
click at [718, 642] on form "WaterPark Annual Pass- General Admission Special Customer Name* Select... David…" at bounding box center [511, 423] width 468 height 488
click at [486, 585] on select "Select... David Rohrer Crystal Rohrer Leah Rohrer Add New..." at bounding box center [577, 581] width 336 height 22
click select "Select... David Rohrer Crystal Rohrer Leah Rohrer Add New..." at bounding box center [577, 581] width 336 height 22
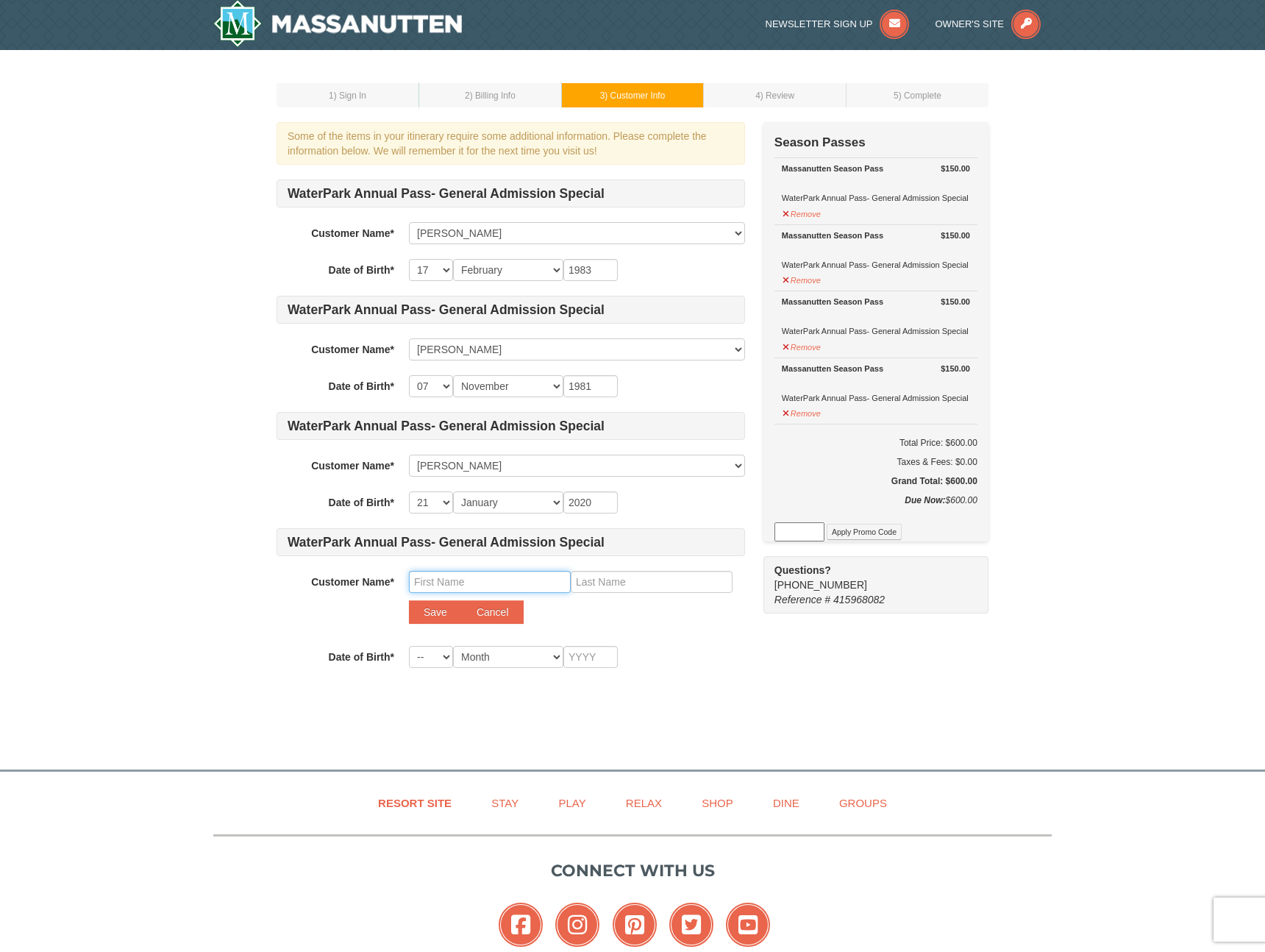
click at [464, 581] on input "text" at bounding box center [489, 581] width 162 height 22
type input "Nora"
type input "Rohrer"
click at [433, 609] on button "Save" at bounding box center [435, 612] width 53 height 23
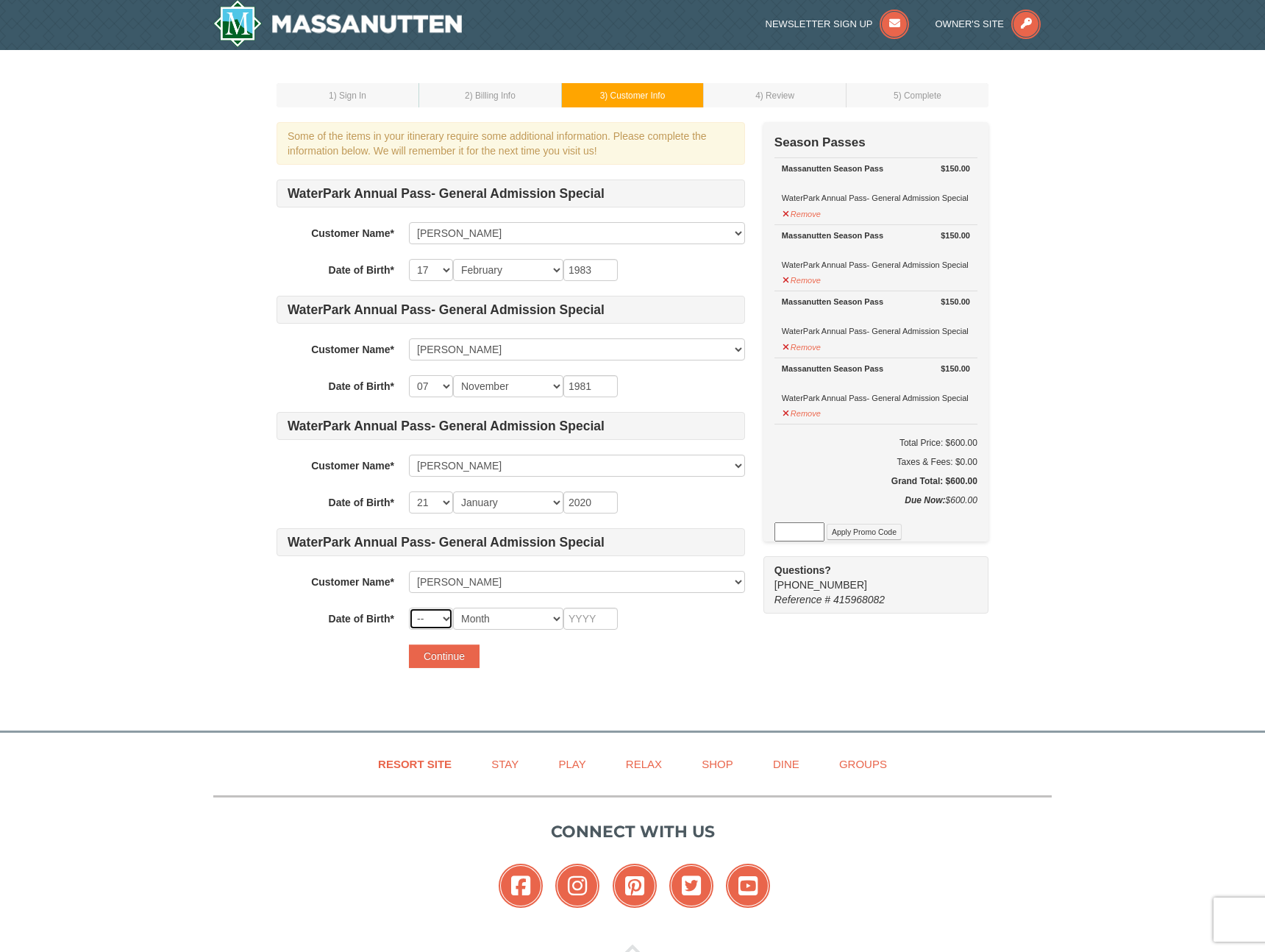
click at [439, 619] on select "-- 01 02 03 04 05 06 07 08 09 10 11 12 13 14 15 16 17 18 19 20 21 22 23 24 25 2…" at bounding box center [430, 619] width 44 height 22
select select "05"
click at [408, 608] on select "-- 01 02 03 04 05 06 07 08 09 10 11 12 13 14 15 16 17 18 19 20 21 22 23 24 25 2…" at bounding box center [430, 619] width 44 height 22
click at [512, 623] on select "Month January February March April May June July August September October Novem…" at bounding box center [508, 619] width 110 height 22
select select "01"
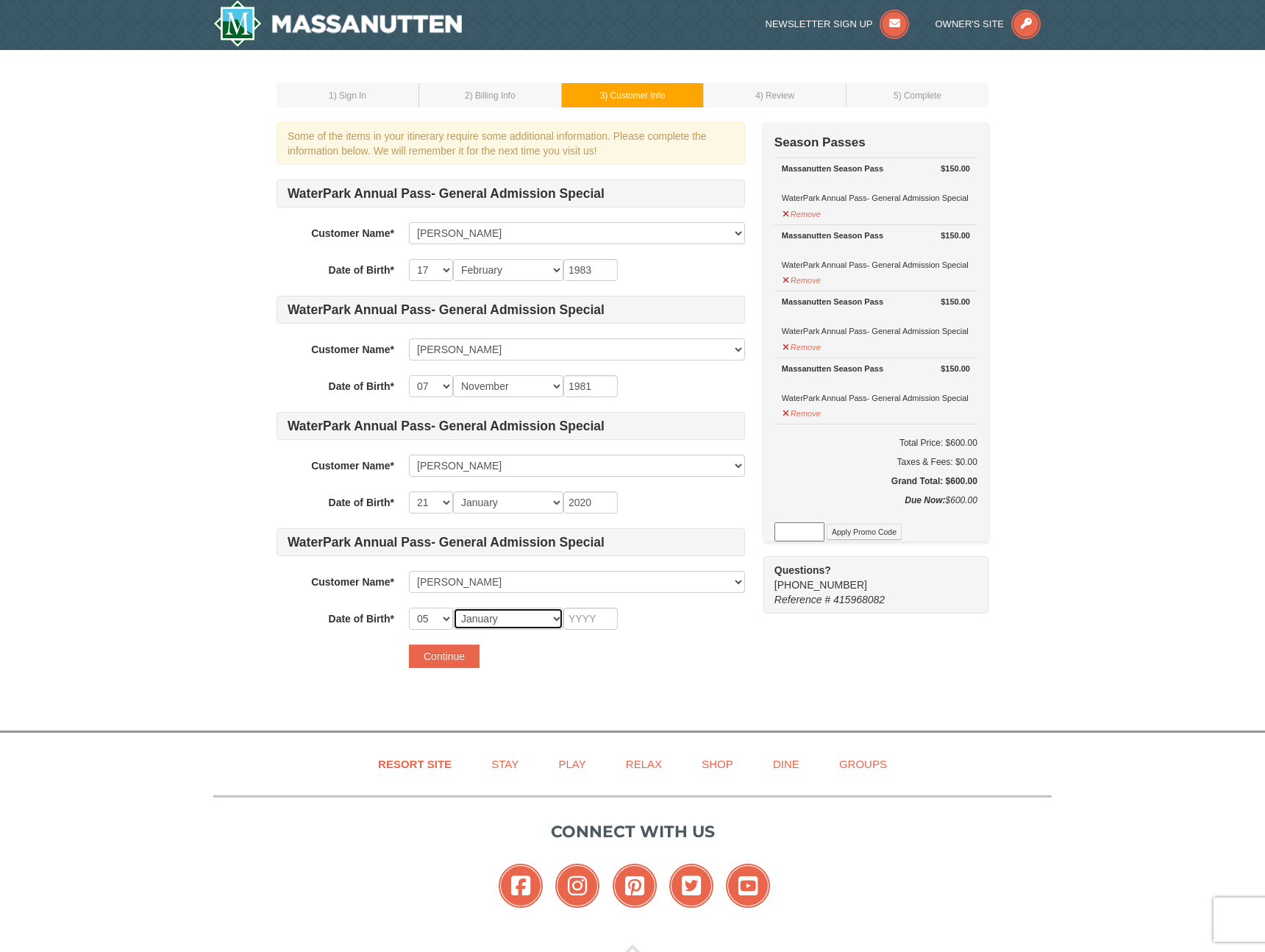
click at [453, 608] on select "Month January February March April May June July August September October Novem…" at bounding box center [508, 619] width 110 height 22
click at [437, 618] on select "-- 01 02 03 04 05 06 07 08 09 10 11 12 13 14 15 16 17 18 19 20 21 22 23 24 25 2…" at bounding box center [430, 619] width 44 height 22
select select "31"
click at [408, 608] on select "-- 01 02 03 04 05 06 07 08 09 10 11 12 13 14 15 16 17 18 19 20 21 22 23 24 25 2…" at bounding box center [430, 619] width 44 height 22
click at [517, 620] on select "Month January February March April May June July August September October Novem…" at bounding box center [508, 619] width 110 height 22
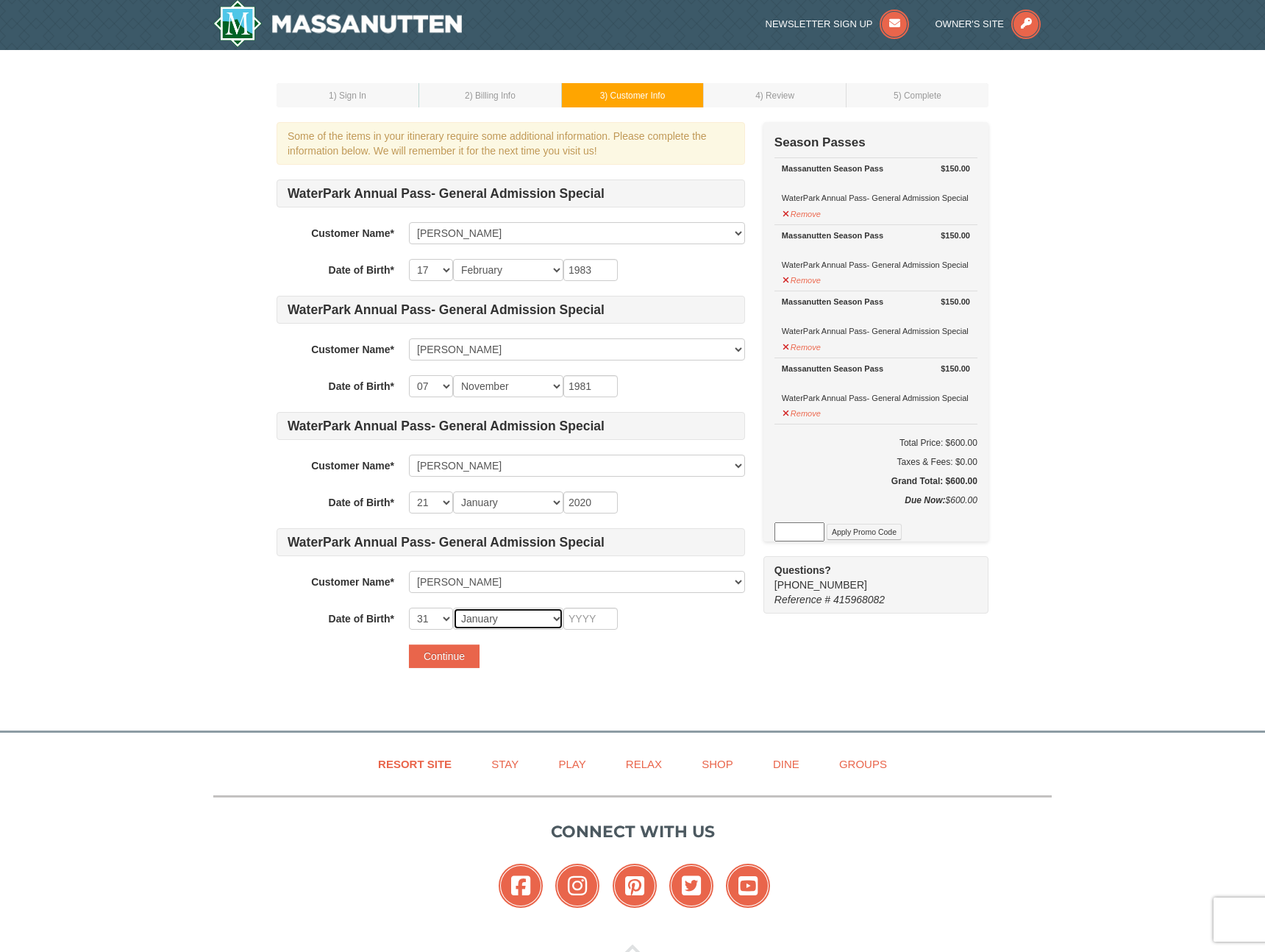
select select "05"
click at [453, 608] on select "Month January February March April May June July August September October Novem…" at bounding box center [508, 619] width 110 height 22
click at [591, 614] on input "text" at bounding box center [591, 619] width 54 height 22
type input "2017"
click at [652, 633] on form "WaterPark Annual Pass- General Admission Special Customer Name* Select... David…" at bounding box center [511, 423] width 468 height 488
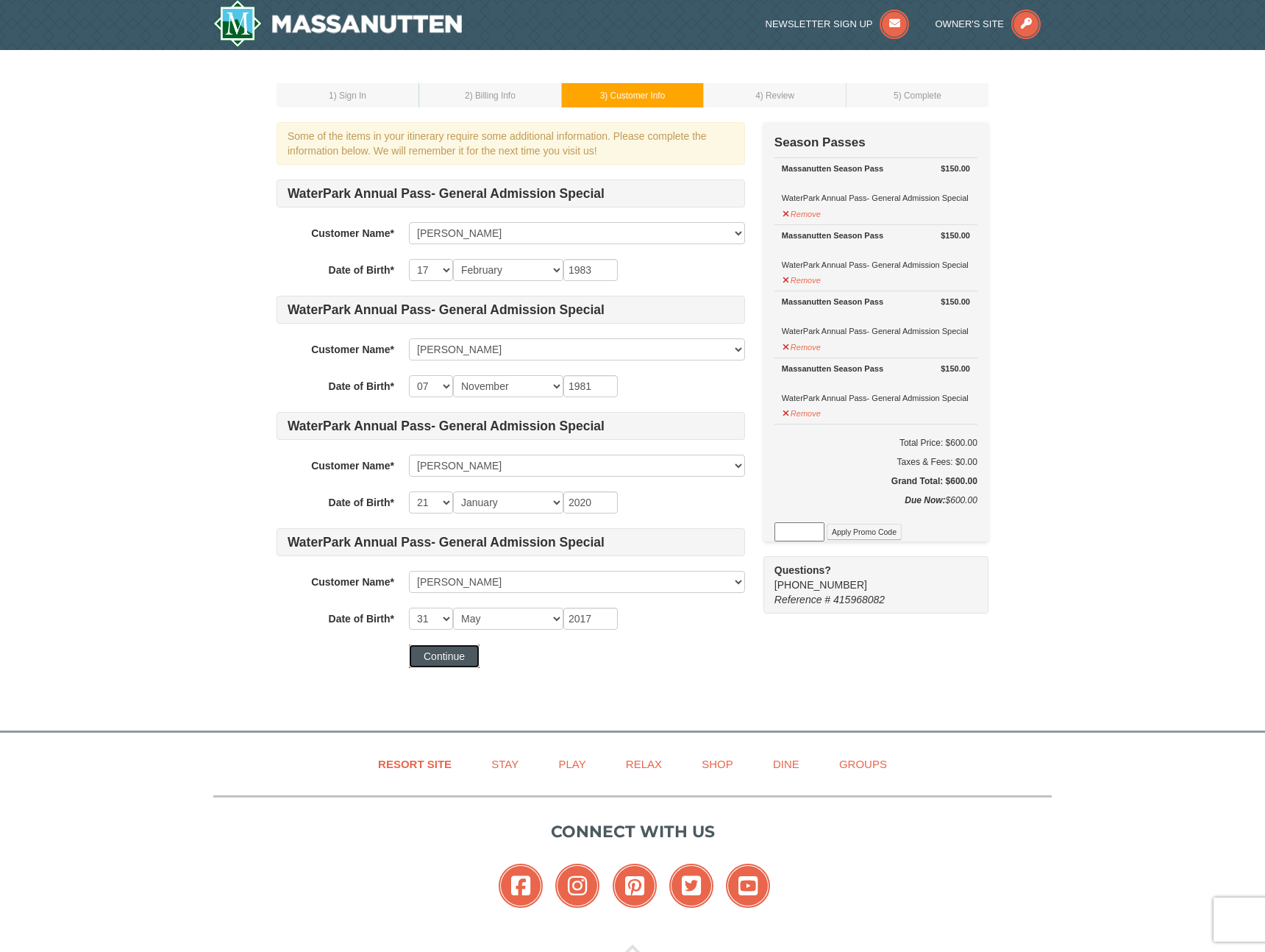
click at [445, 655] on button "Continue" at bounding box center [443, 656] width 71 height 23
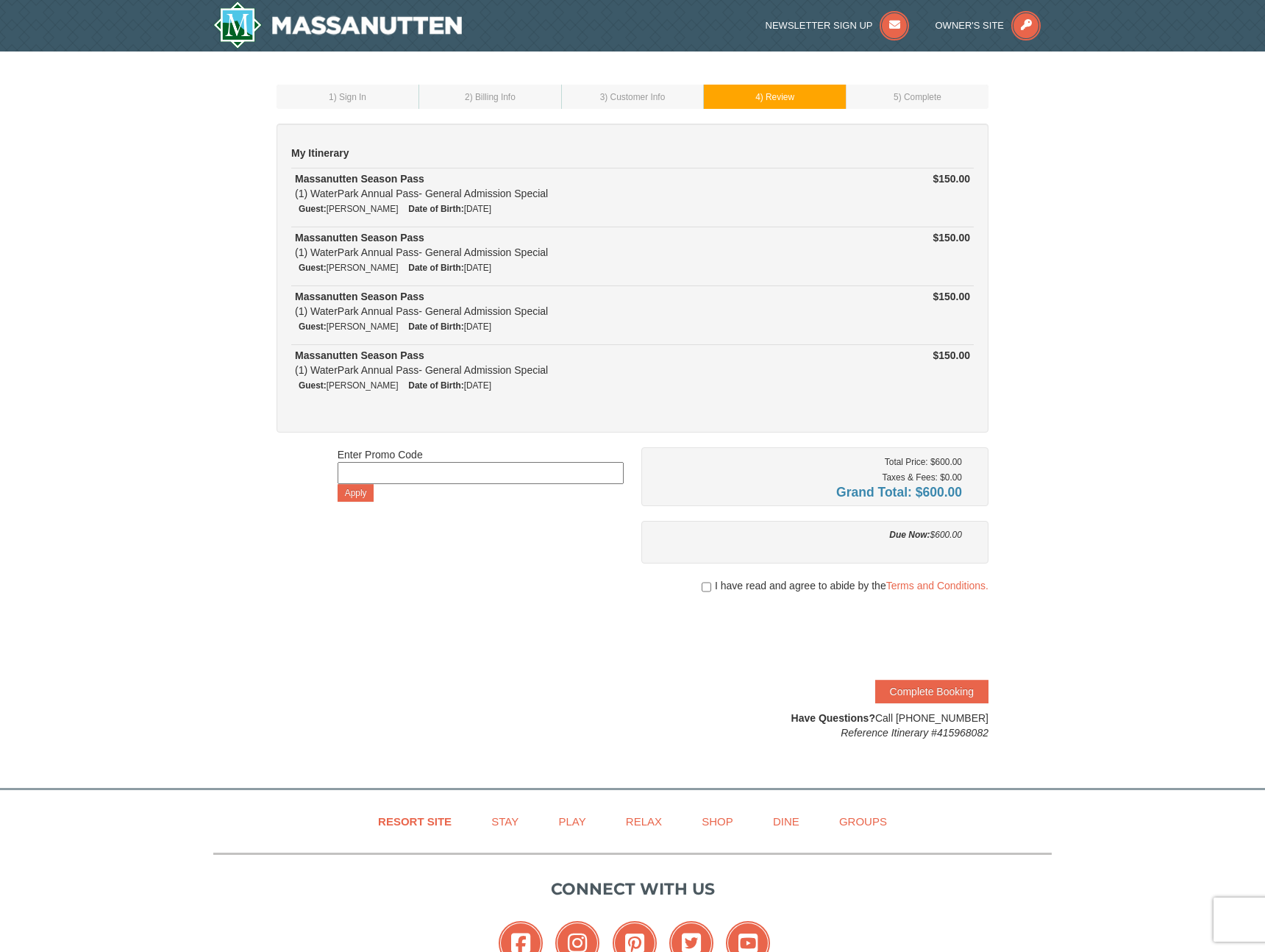
click at [735, 587] on span "I have read and agree to abide by the Terms and Conditions." at bounding box center [851, 585] width 274 height 15
click at [704, 583] on input "checkbox" at bounding box center [706, 586] width 9 height 12
checkbox input "true"
click at [937, 692] on button "Complete Booking" at bounding box center [932, 692] width 113 height 23
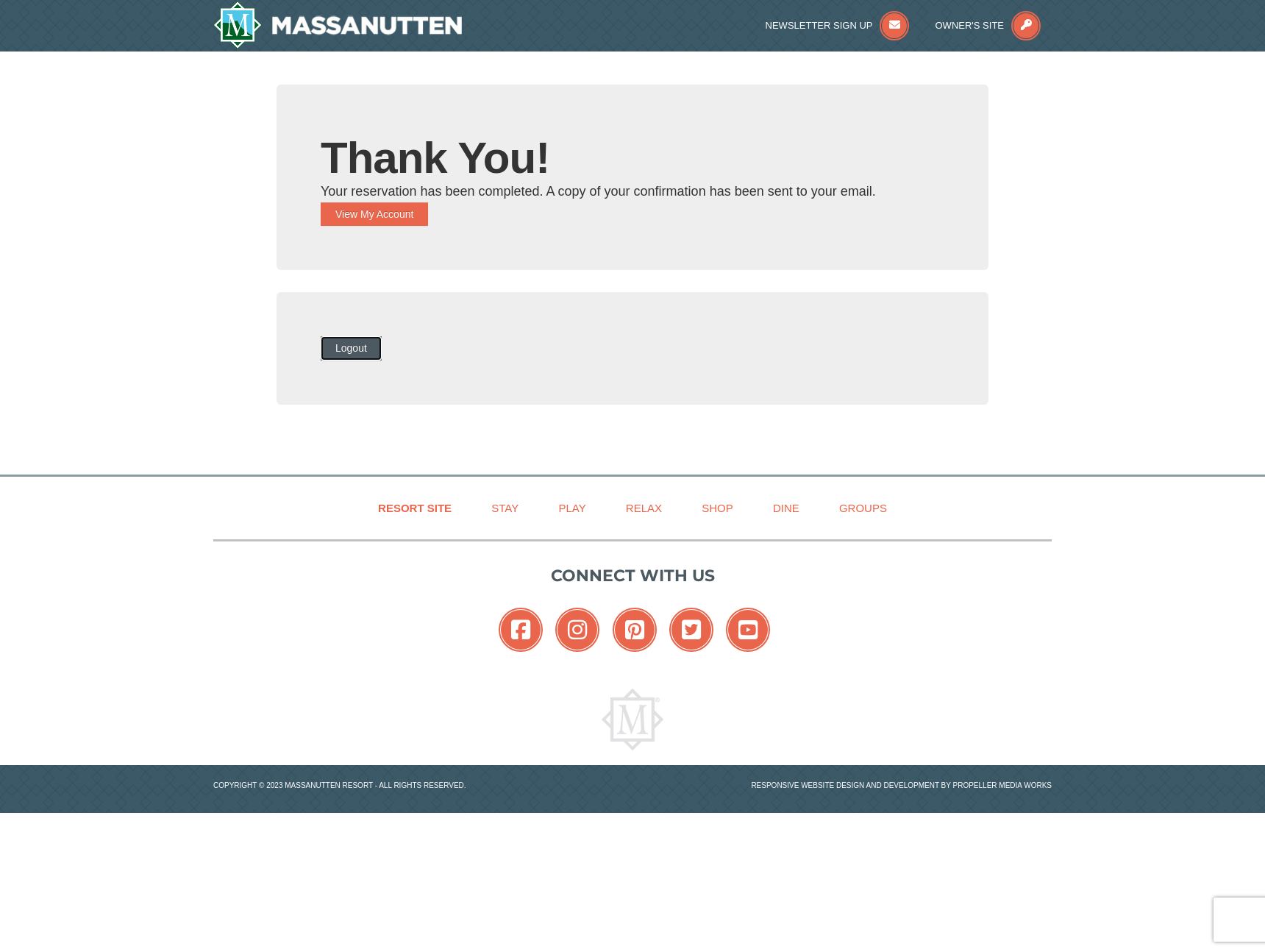
click at [378, 350] on button "Logout" at bounding box center [351, 348] width 61 height 23
